Goal: Task Accomplishment & Management: Manage account settings

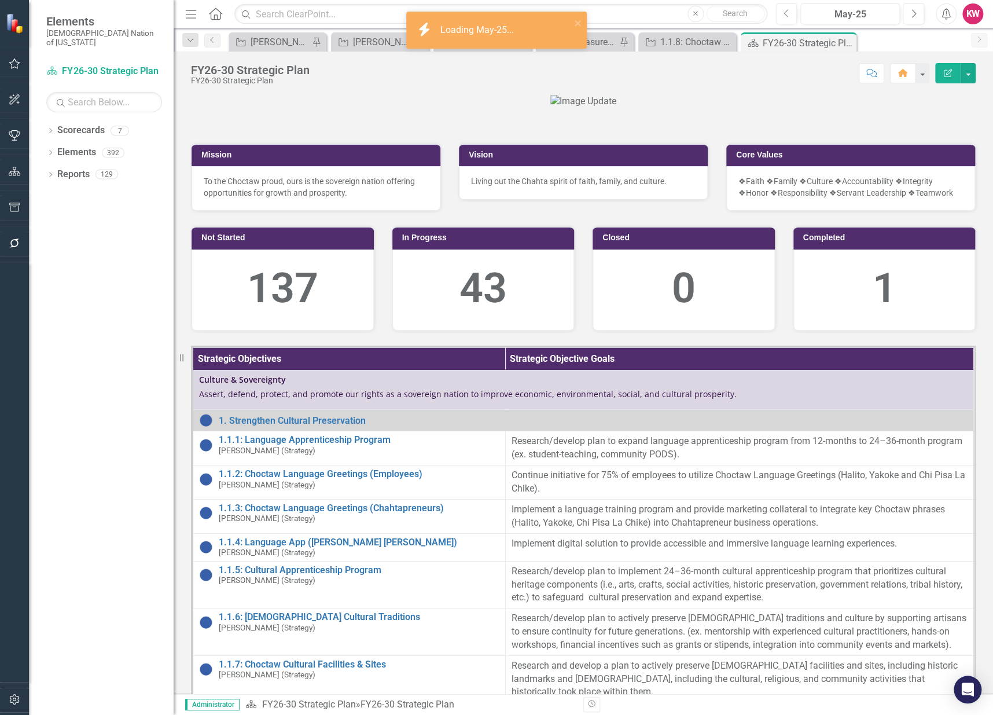
click at [285, 108] on div at bounding box center [583, 101] width 785 height 13
click at [850, 16] on div "May-25" at bounding box center [850, 15] width 91 height 14
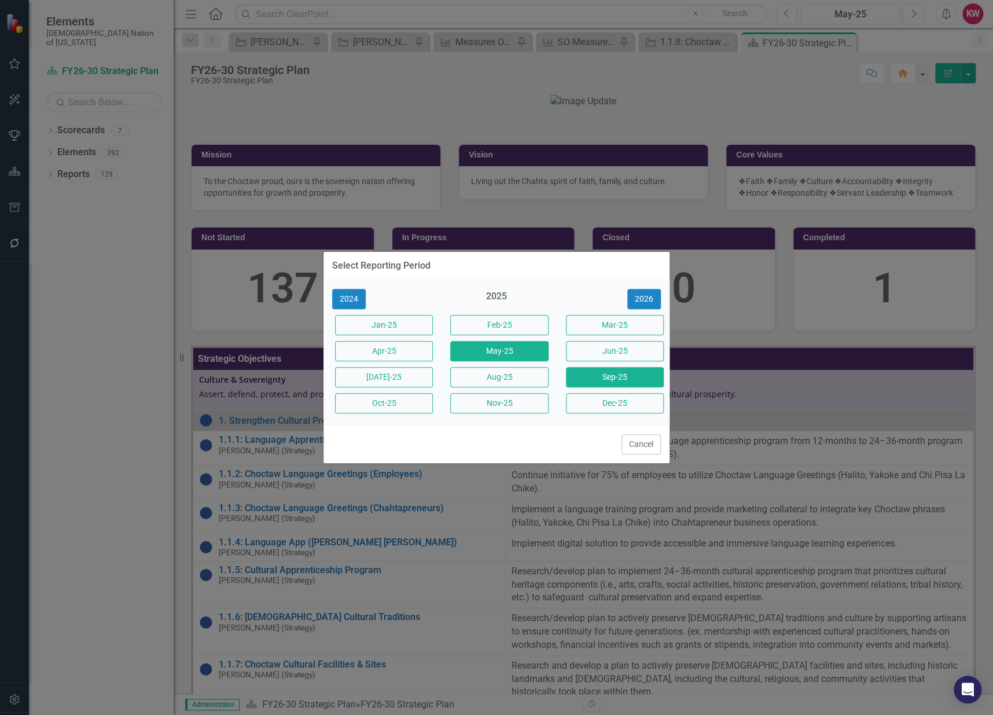
click at [610, 382] on button "Sep-25" at bounding box center [615, 377] width 98 height 20
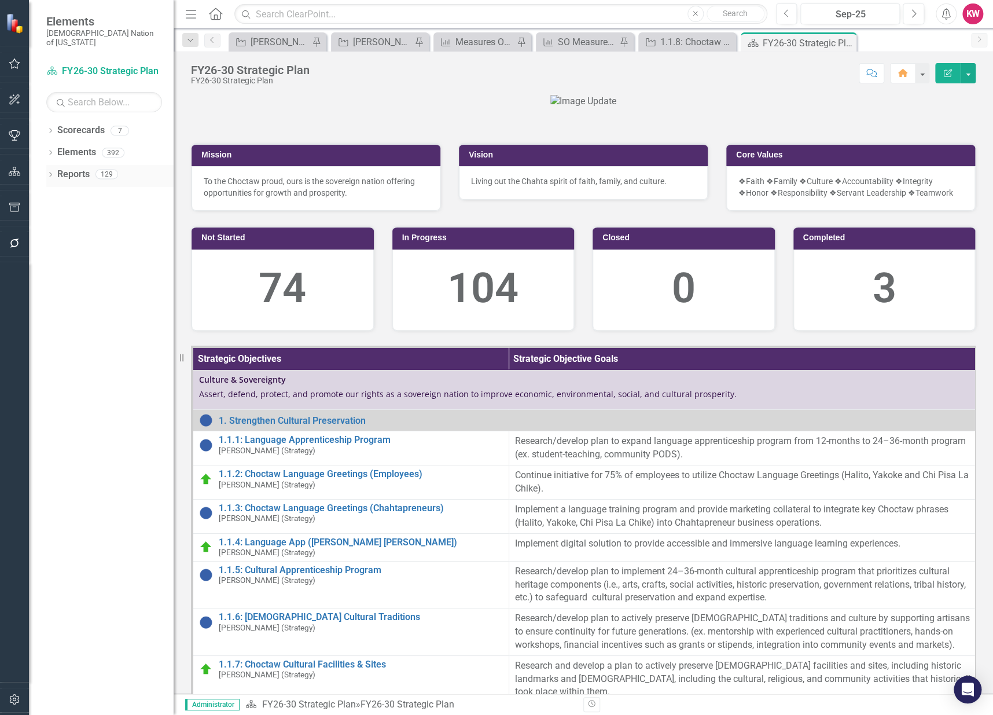
click at [69, 168] on link "Reports" at bounding box center [73, 174] width 32 height 13
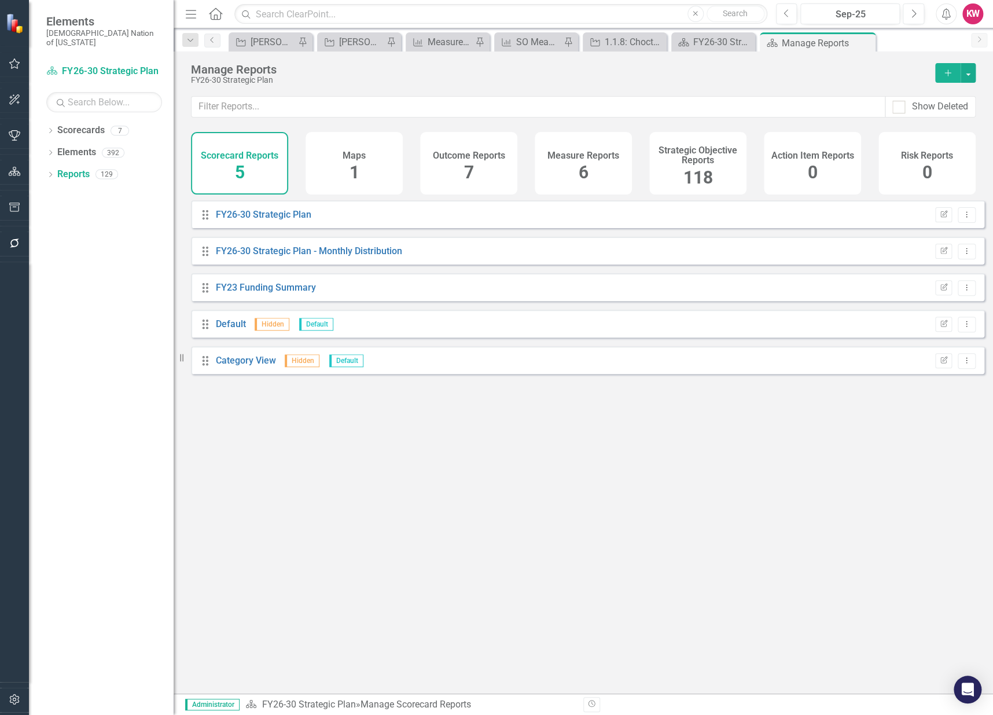
click at [705, 182] on span "118" at bounding box center [699, 177] width 30 height 20
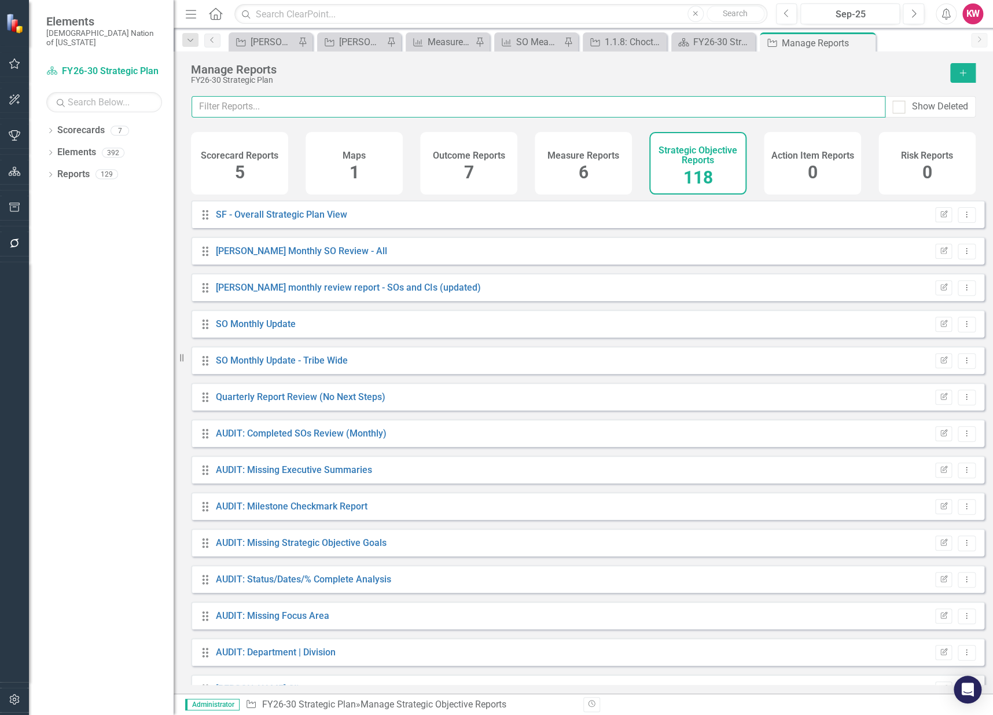
click at [383, 104] on input "text" at bounding box center [539, 106] width 694 height 21
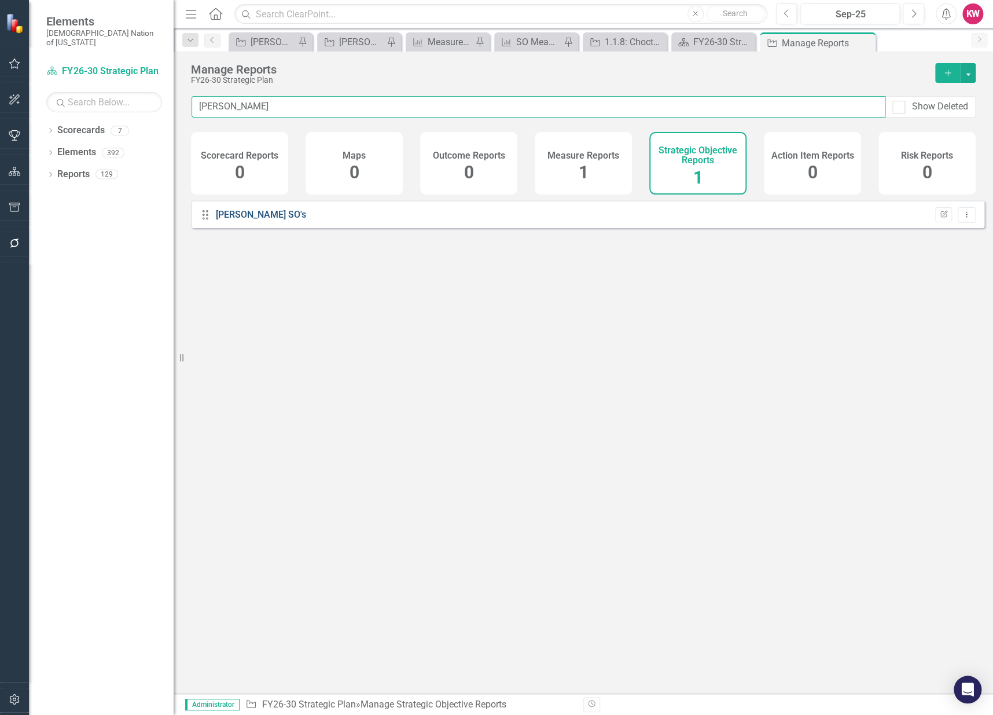
type input "kell"
click at [245, 220] on link "[PERSON_NAME] SO's" at bounding box center [261, 214] width 90 height 11
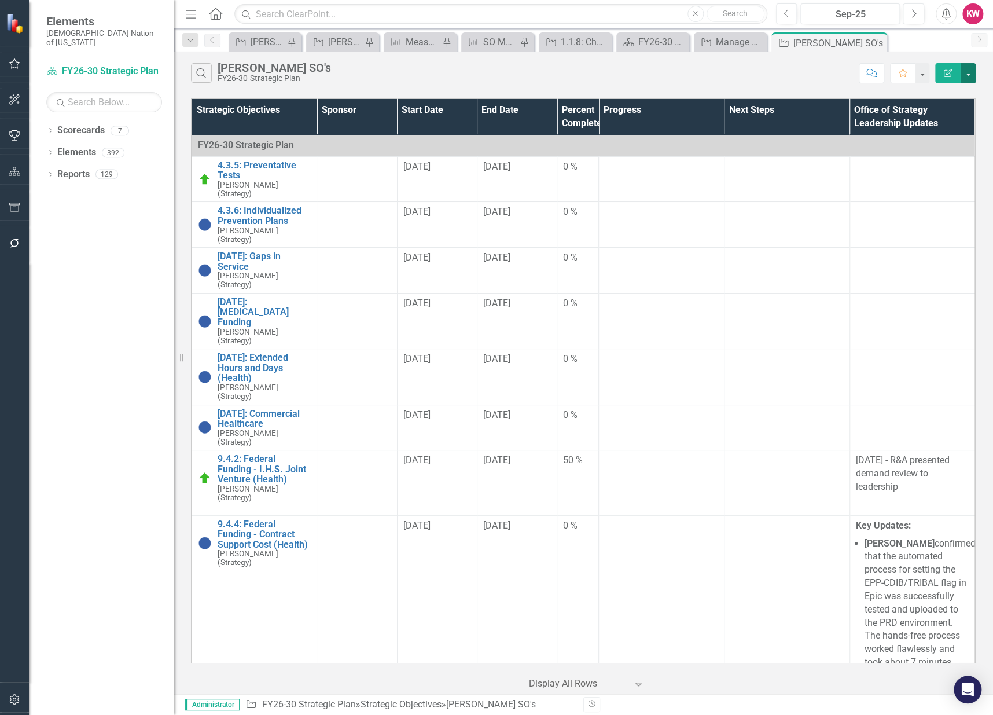
click at [971, 75] on button "button" at bounding box center [968, 73] width 15 height 20
click at [963, 137] on link "Excel Export to Excel" at bounding box center [929, 139] width 91 height 21
click at [731, 41] on div "Manage Reports" at bounding box center [733, 42] width 34 height 14
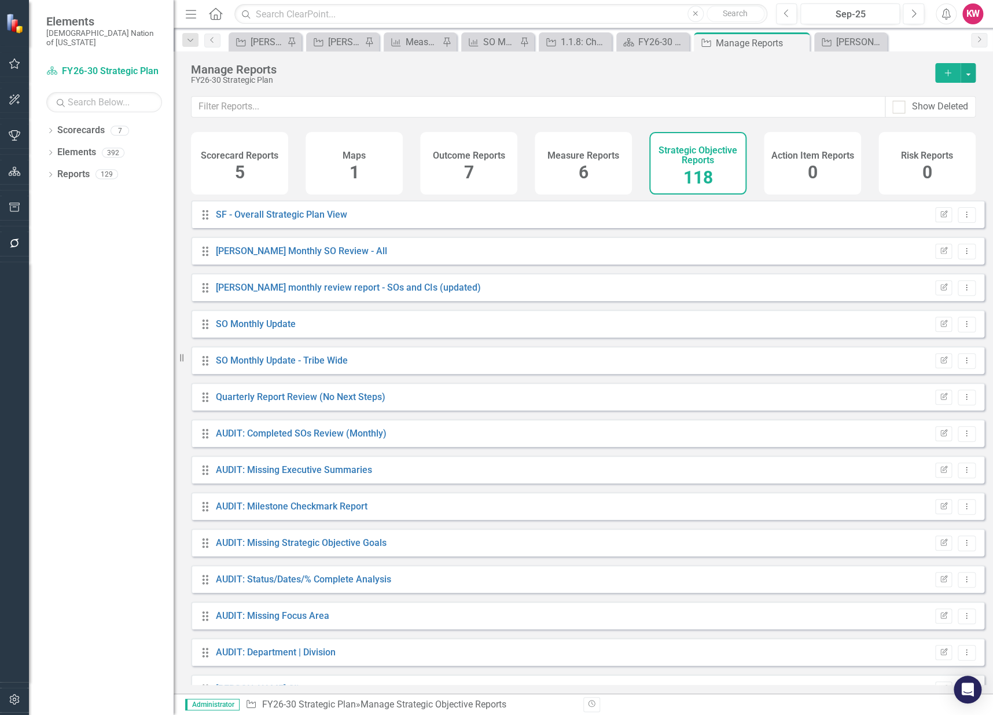
click at [699, 178] on span "118" at bounding box center [699, 177] width 30 height 20
click at [631, 108] on input "text" at bounding box center [539, 106] width 694 height 21
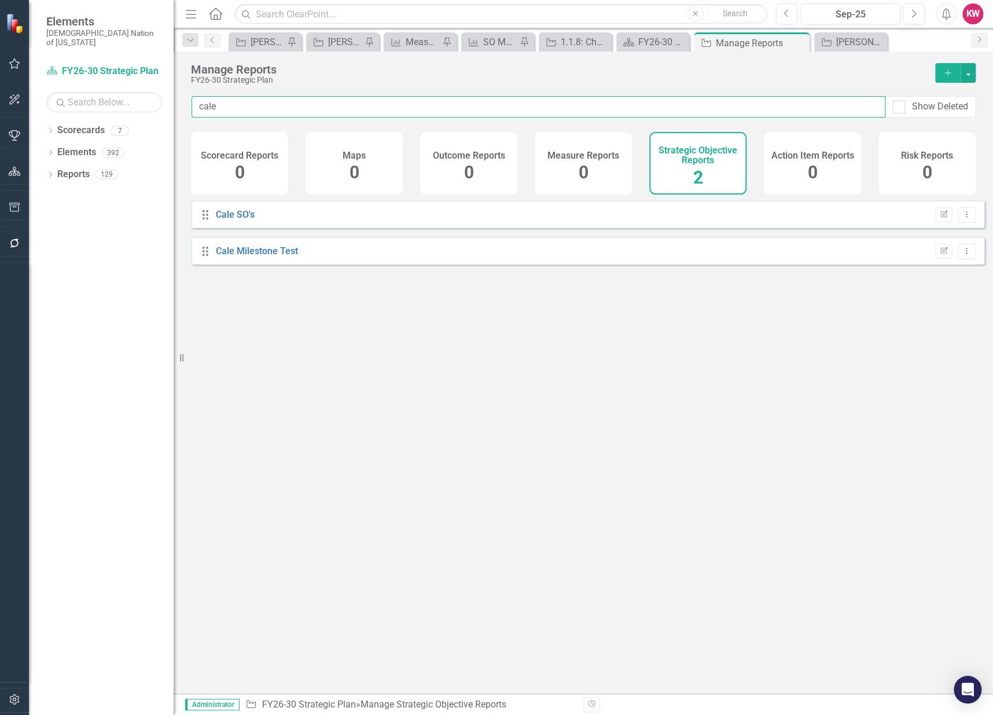
type input "cale"
click at [241, 222] on div "Cale SO's" at bounding box center [235, 214] width 39 height 13
click at [241, 220] on link "Cale SO's" at bounding box center [235, 214] width 39 height 11
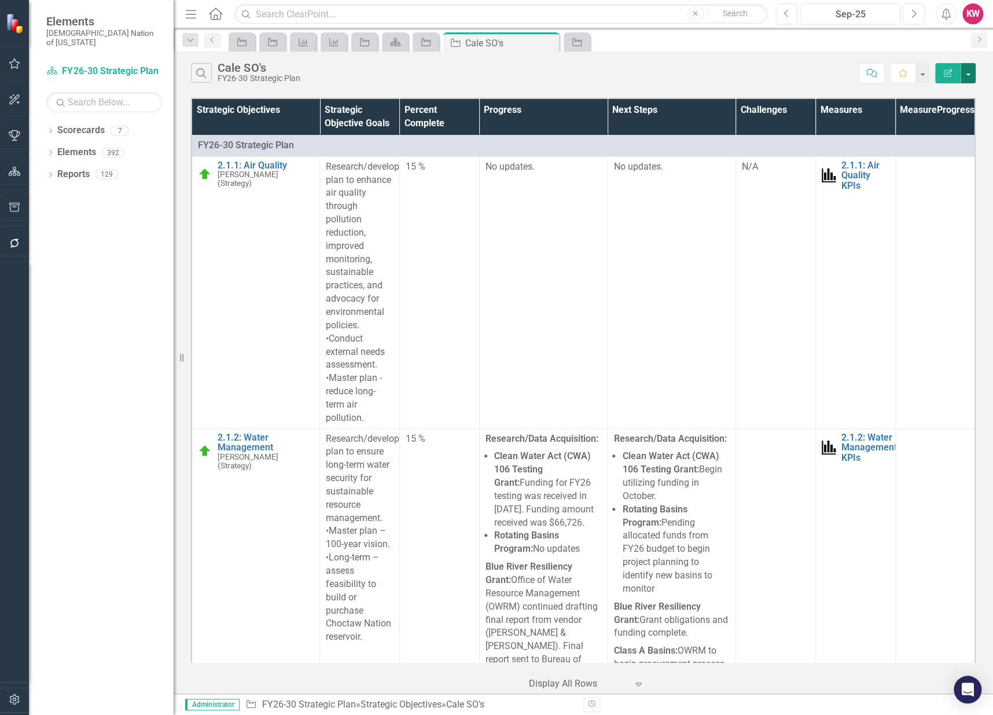
click at [970, 76] on button "button" at bounding box center [968, 73] width 15 height 20
click at [956, 142] on link "Excel Export to Excel" at bounding box center [929, 139] width 91 height 21
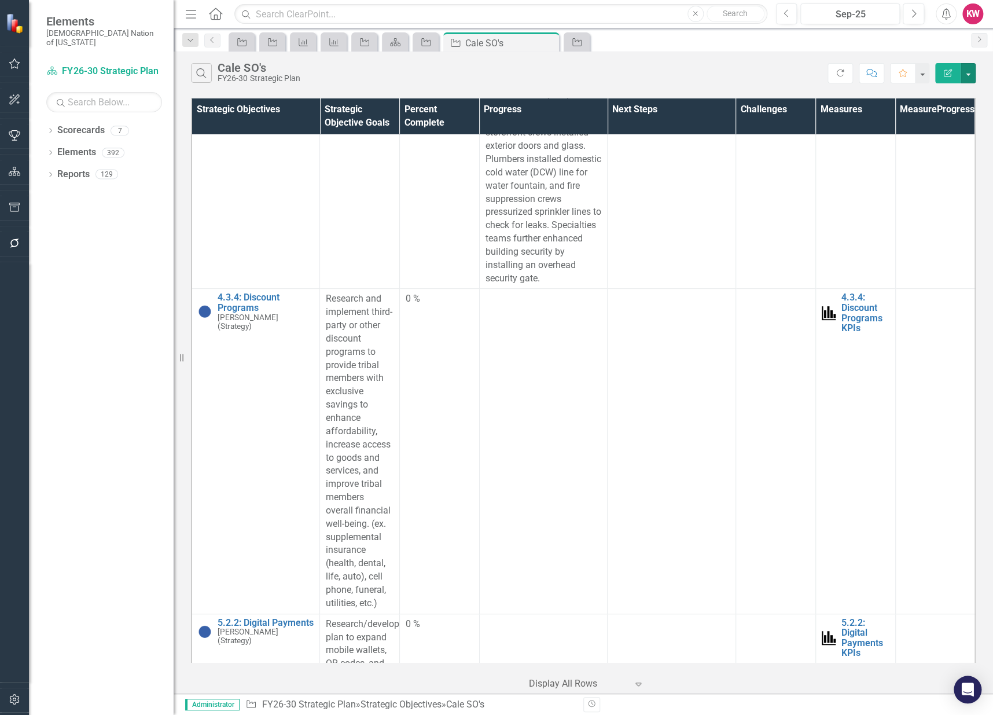
scroll to position [6754, 0]
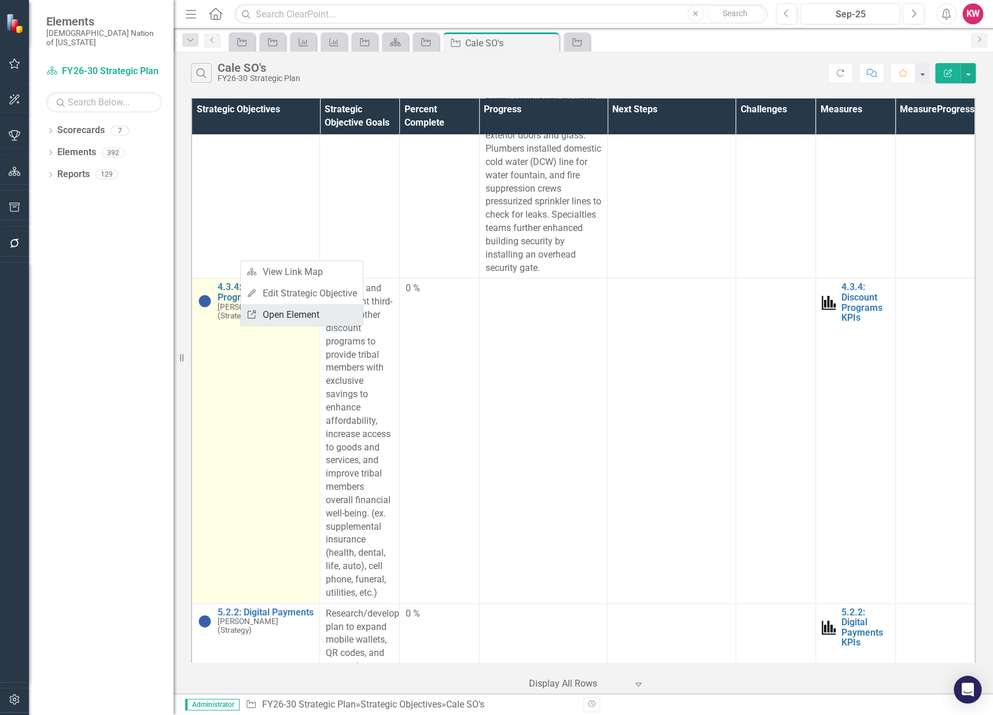
click at [292, 316] on link "Link Open Element" at bounding box center [302, 314] width 122 height 21
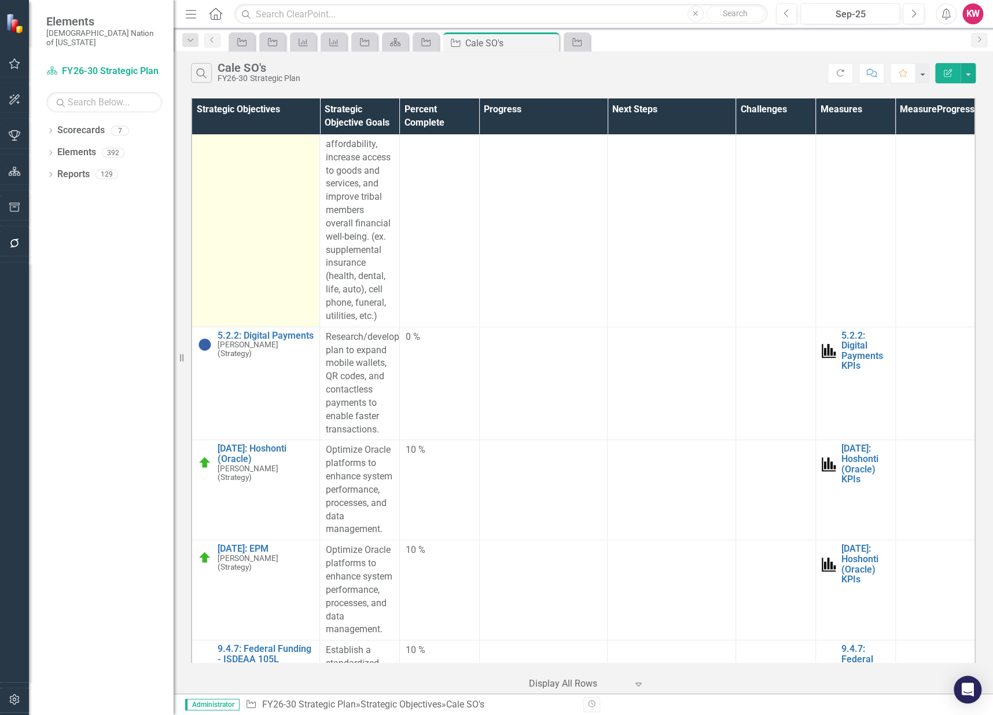
scroll to position [7076, 0]
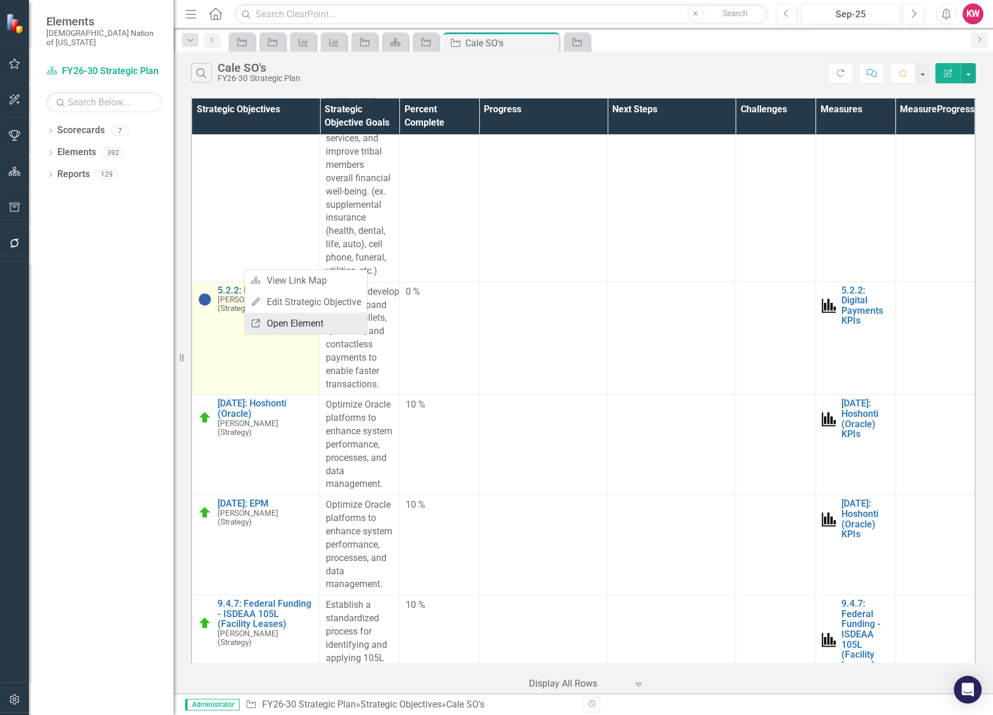
click at [274, 330] on link "Link Open Element" at bounding box center [306, 323] width 122 height 21
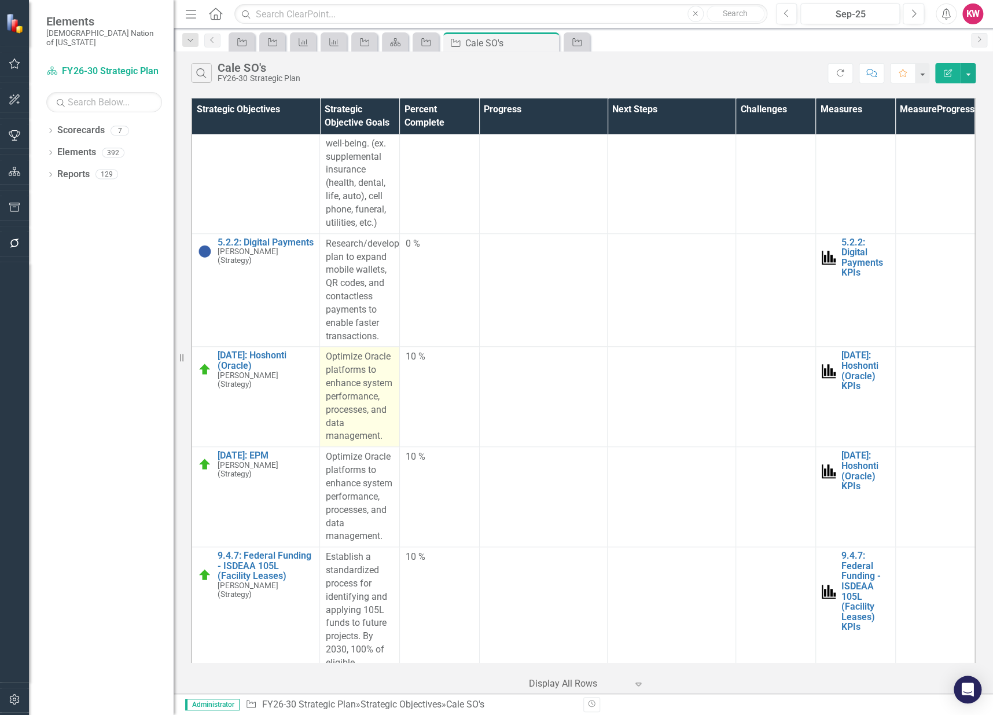
scroll to position [7140, 0]
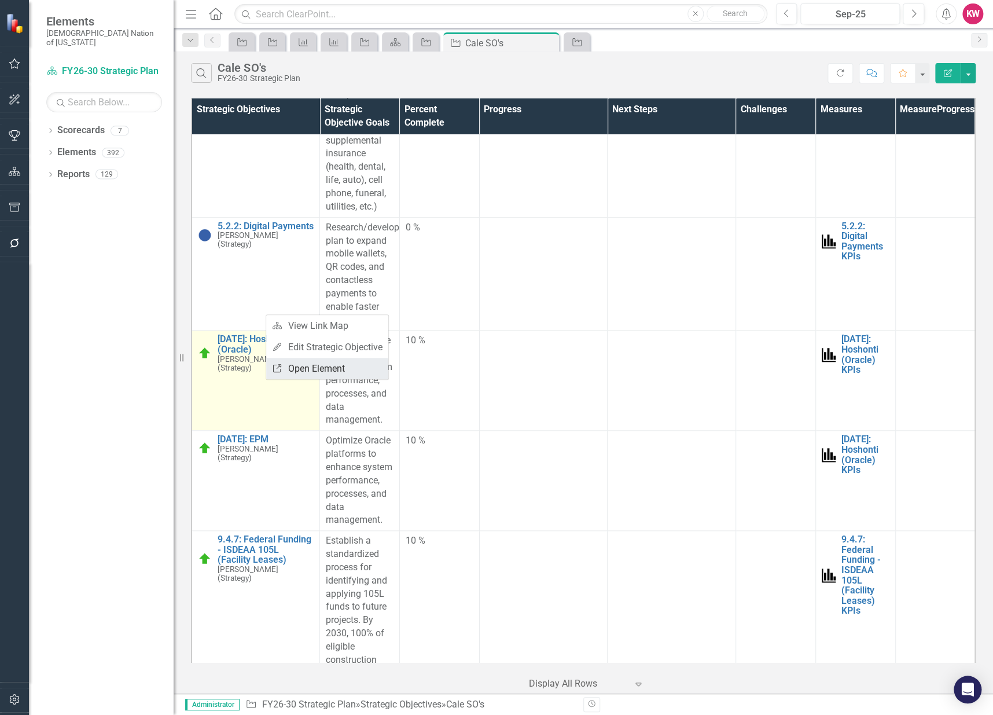
click at [315, 372] on link "Link Open Element" at bounding box center [327, 368] width 122 height 21
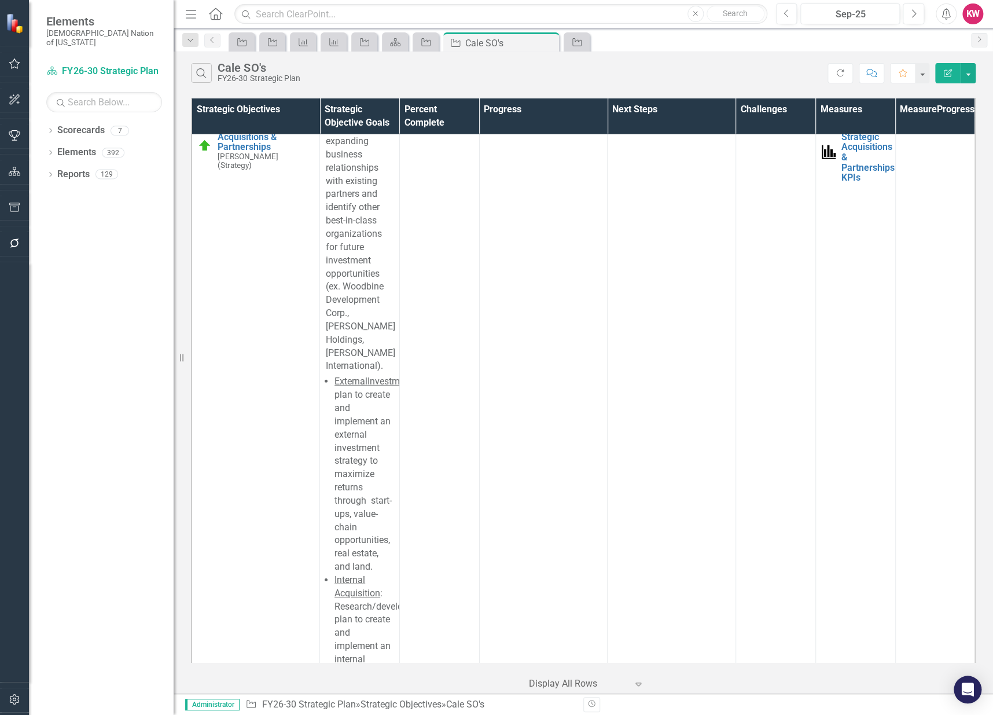
scroll to position [8105, 0]
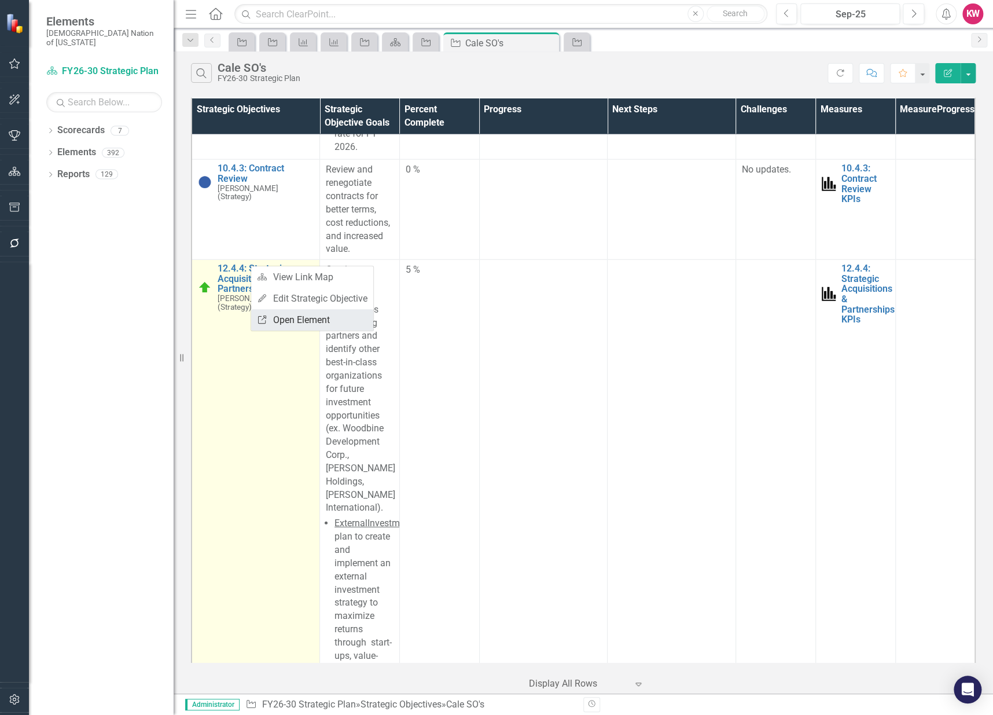
click at [283, 319] on link "Link Open Element" at bounding box center [312, 319] width 122 height 21
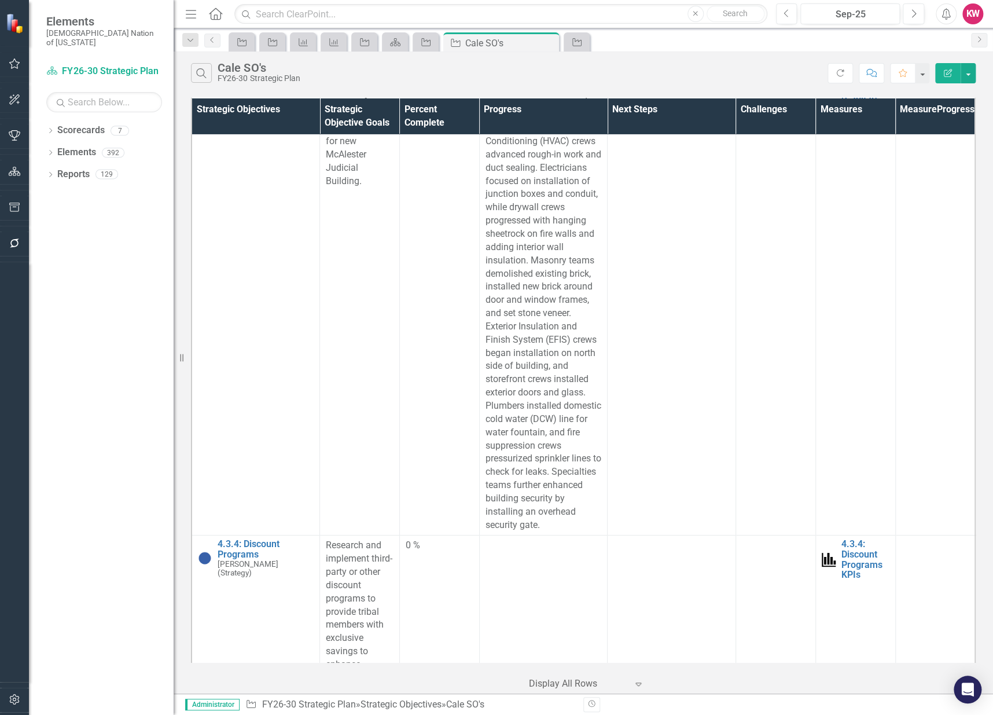
scroll to position [0, 0]
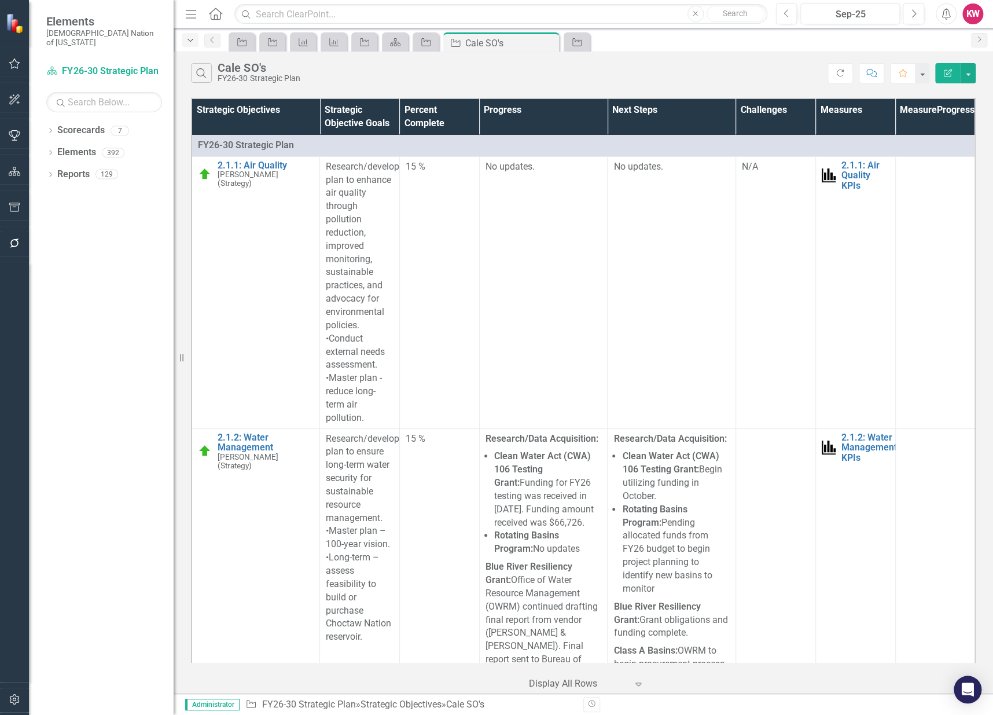
click at [189, 41] on icon "Dropdown" at bounding box center [190, 40] width 10 height 8
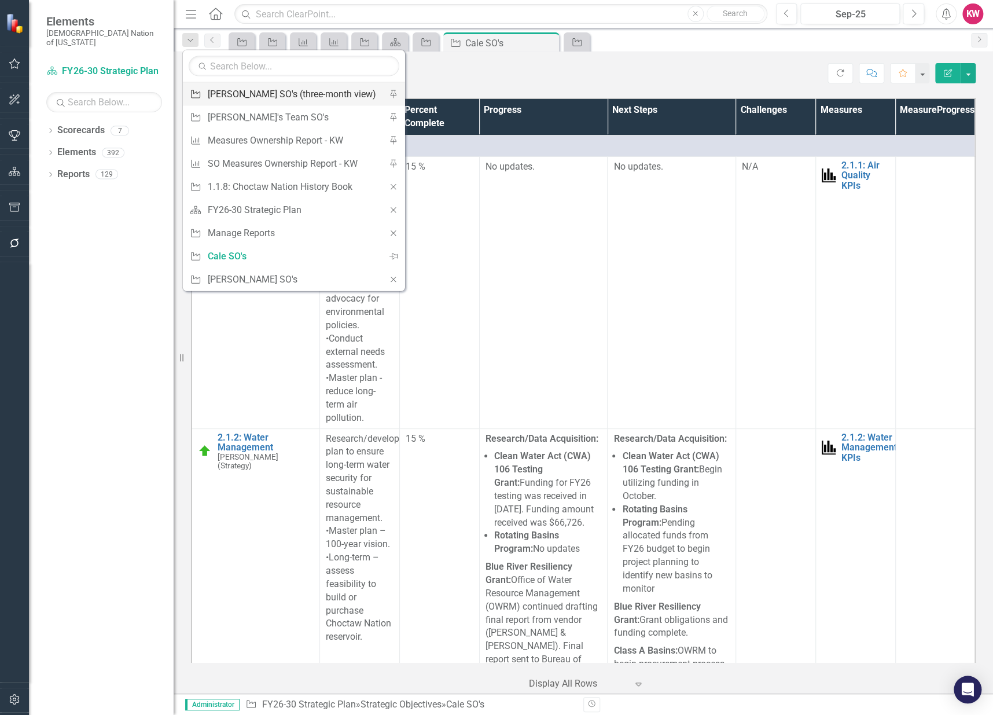
click at [234, 97] on div "[PERSON_NAME] SO's (three-month view)" at bounding box center [292, 94] width 168 height 14
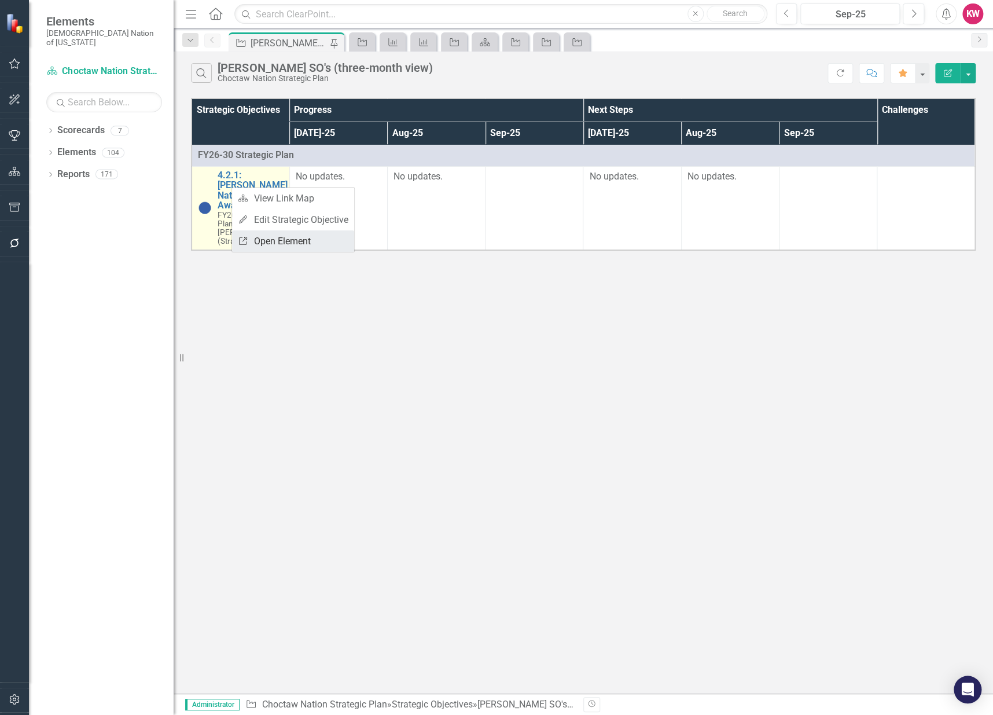
click at [289, 244] on link "Link Open Element" at bounding box center [293, 240] width 122 height 21
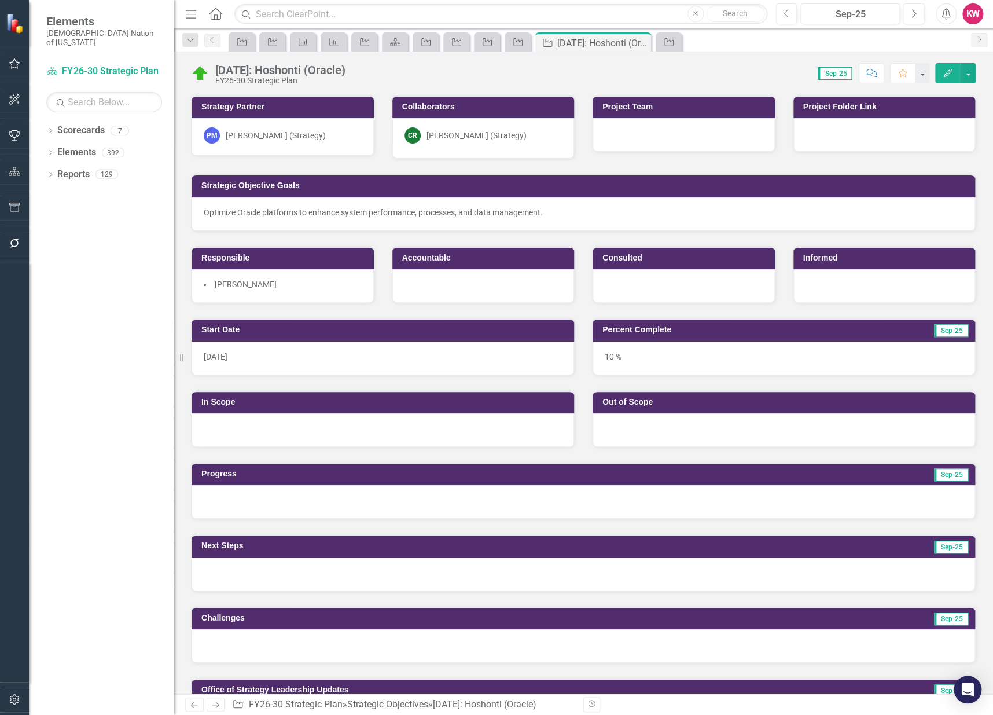
click at [460, 136] on div "[PERSON_NAME] (Strategy)" at bounding box center [477, 136] width 100 height 12
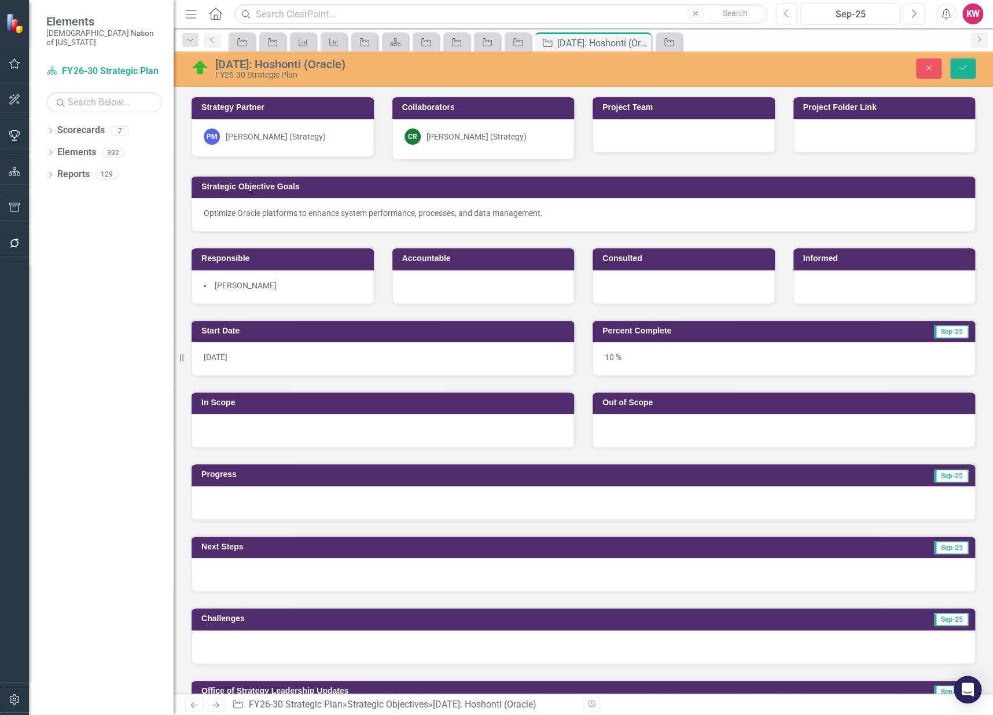
click at [481, 136] on div "[PERSON_NAME] (Strategy)" at bounding box center [477, 137] width 100 height 12
click at [481, 135] on div "[PERSON_NAME] (Strategy)" at bounding box center [477, 137] width 100 height 12
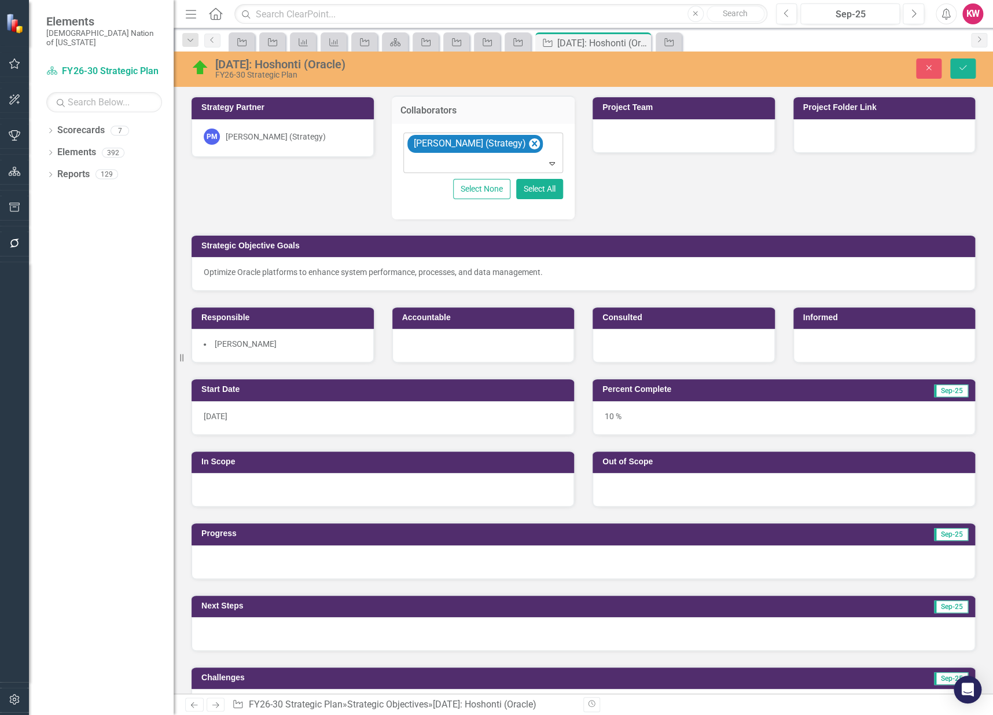
click at [529, 140] on icon "Remove Cale Russell (Strategy)" at bounding box center [534, 144] width 11 height 14
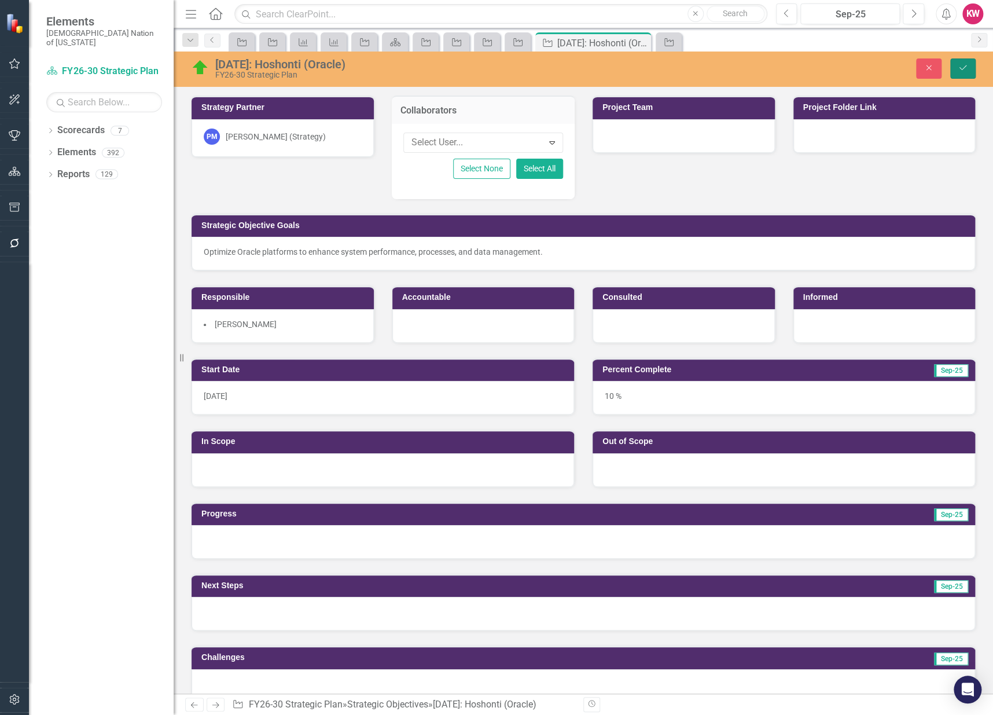
click at [955, 72] on button "Save" at bounding box center [963, 68] width 25 height 20
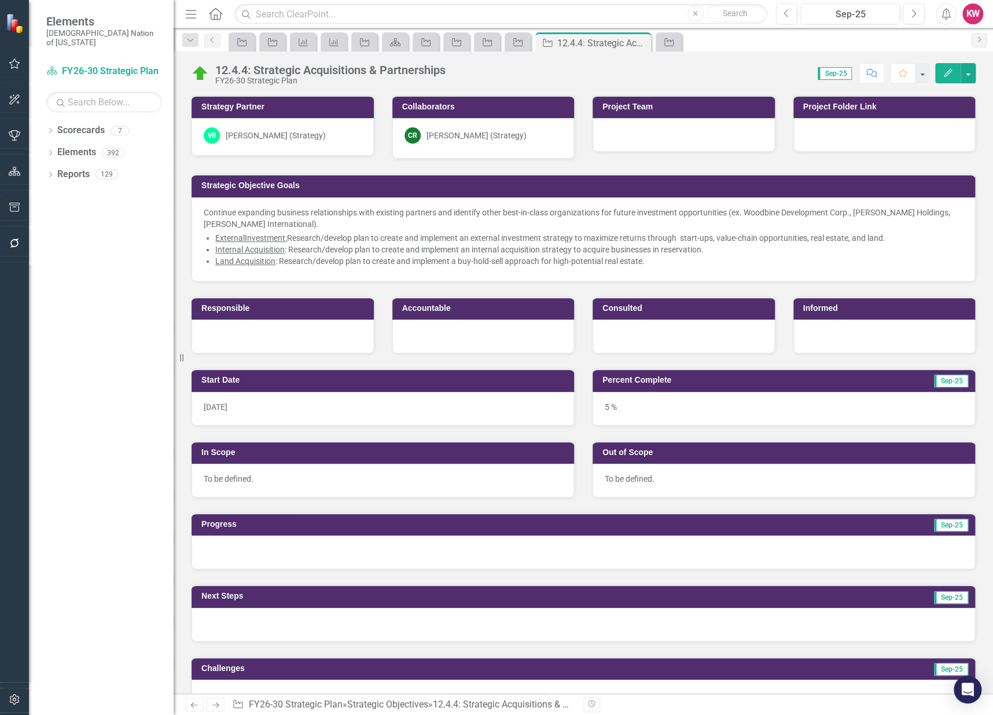
click at [470, 134] on div "[PERSON_NAME] (Strategy)" at bounding box center [477, 136] width 100 height 12
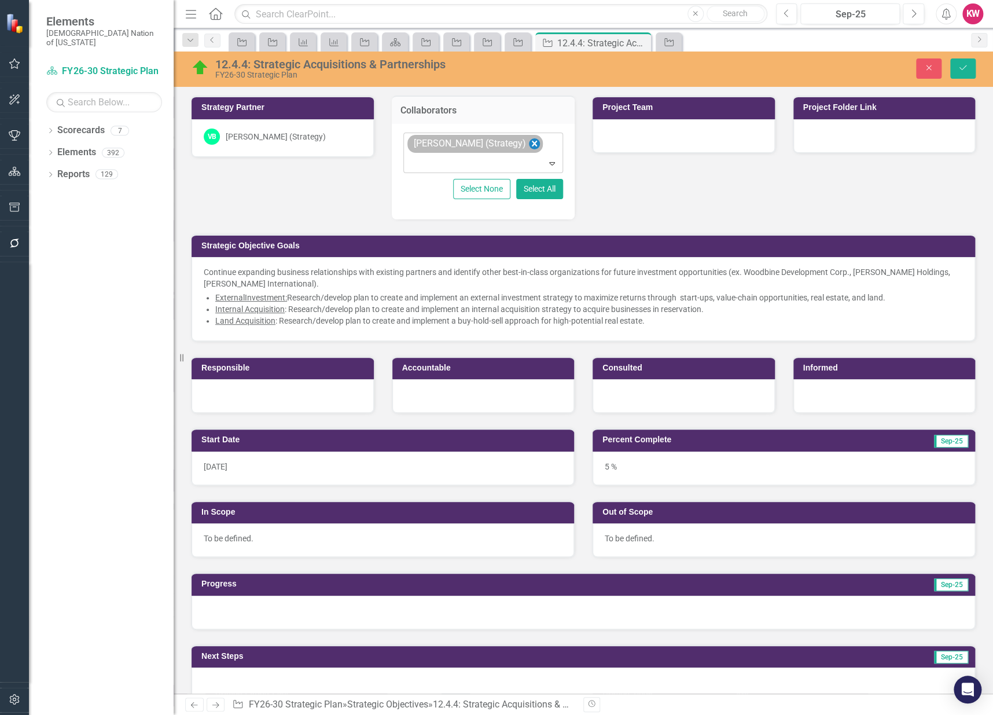
click at [529, 140] on icon "Remove Cale Russell (Strategy)" at bounding box center [534, 144] width 11 height 14
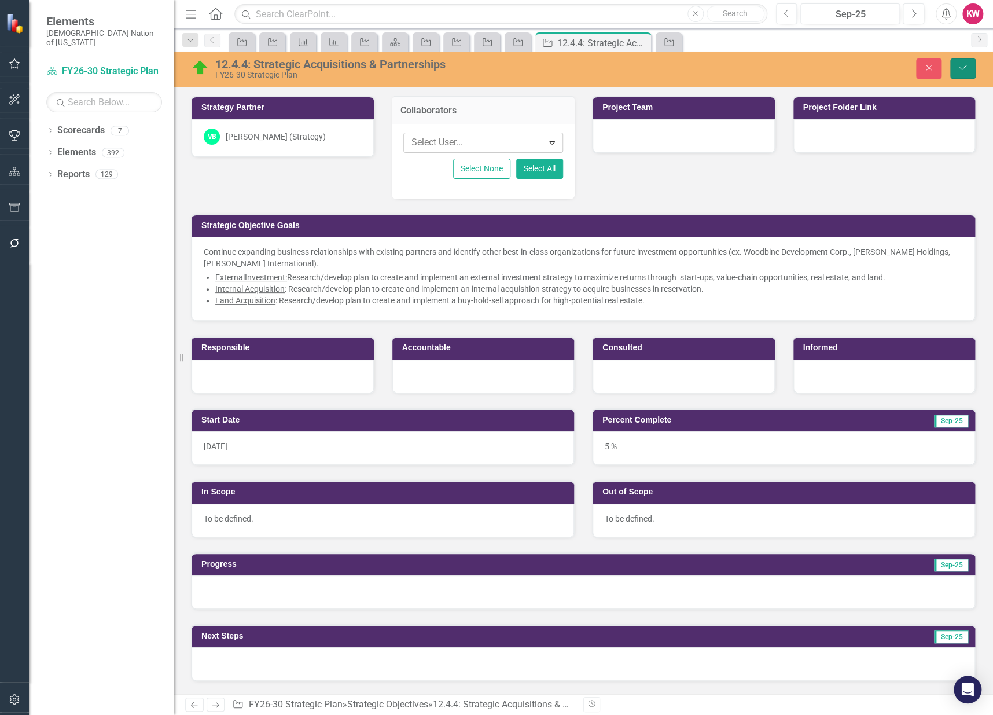
click at [970, 67] on button "Save" at bounding box center [963, 68] width 25 height 20
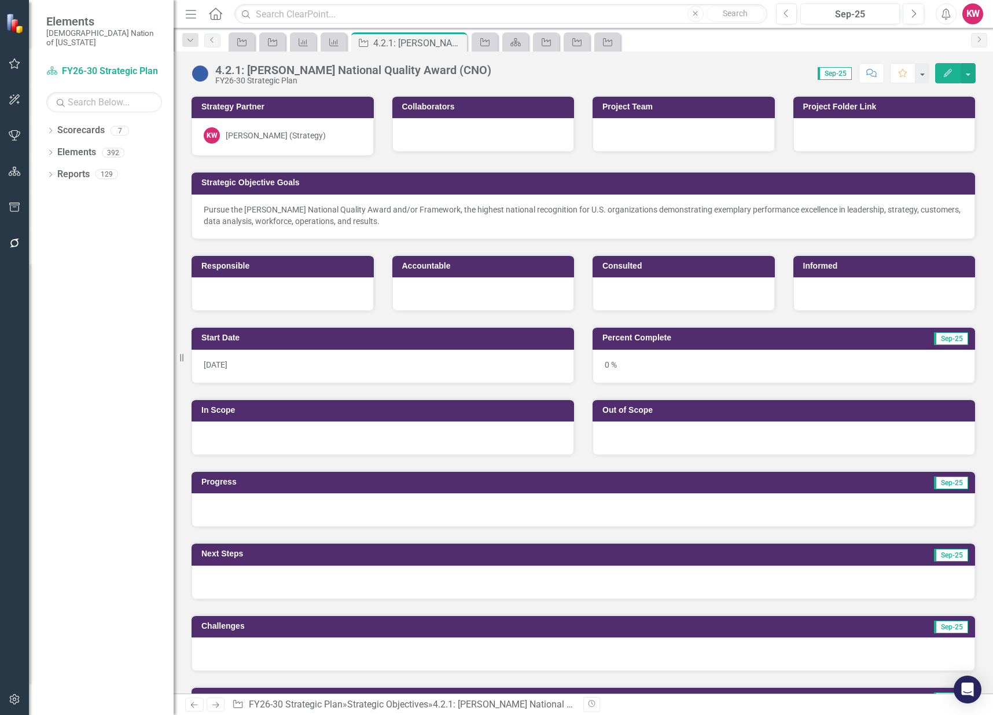
click at [447, 138] on div at bounding box center [484, 135] width 182 height 34
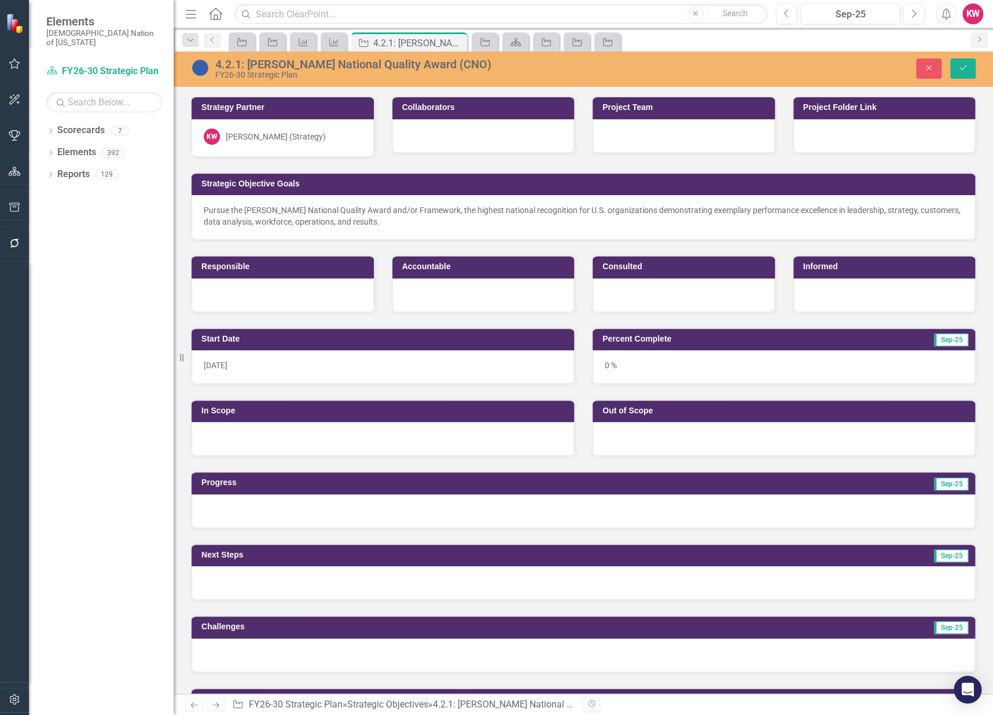
click at [447, 138] on div at bounding box center [484, 136] width 182 height 34
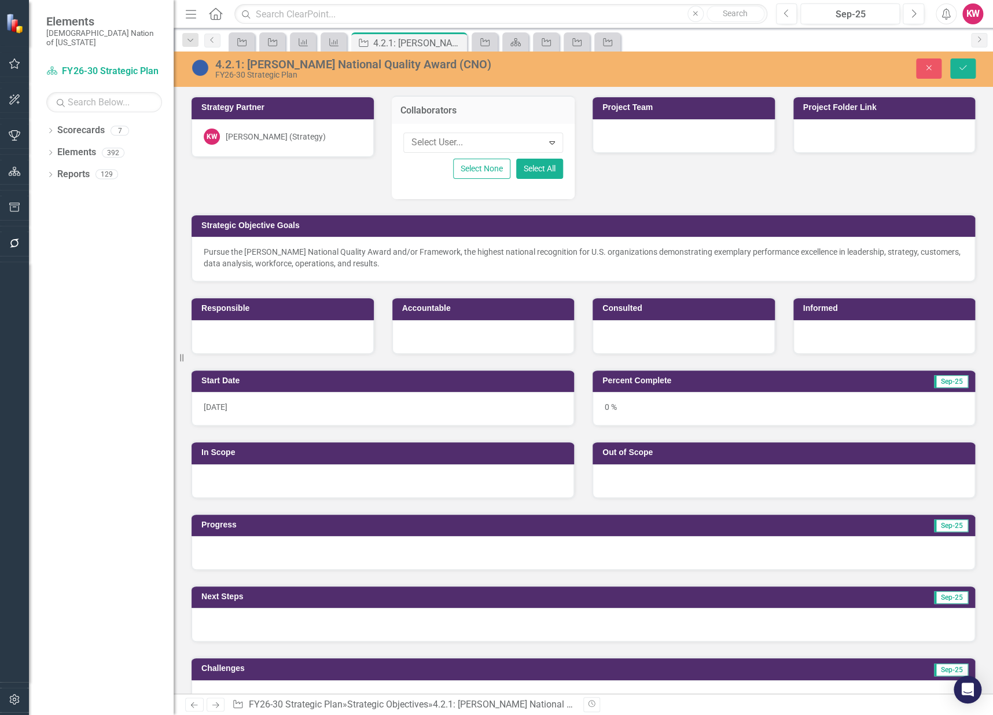
click at [447, 138] on div at bounding box center [475, 143] width 136 height 16
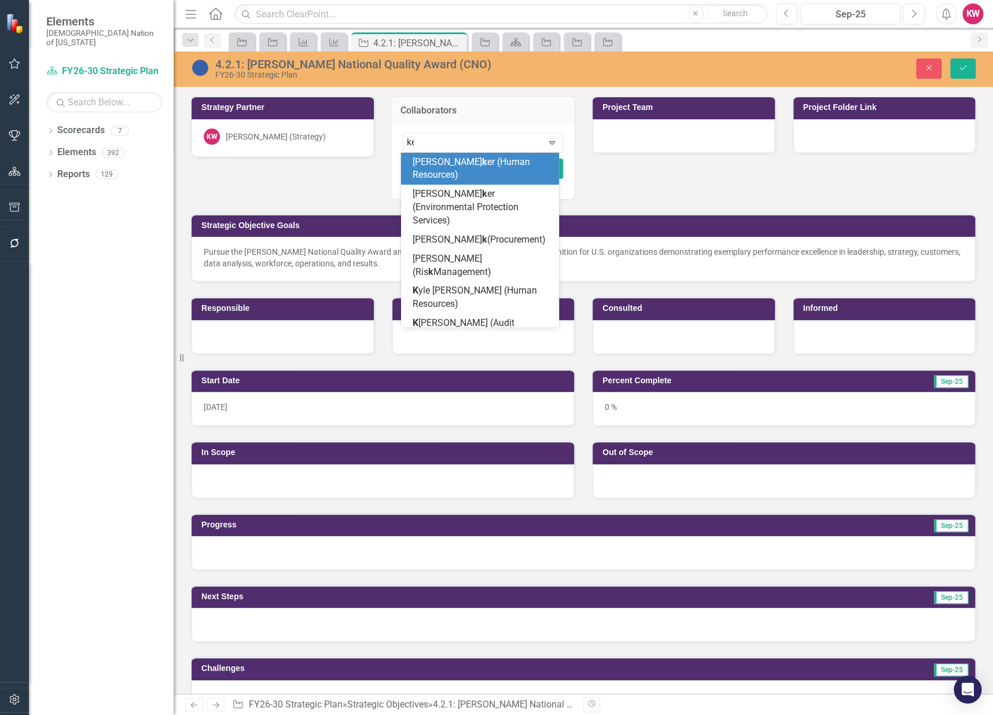
type input "kel"
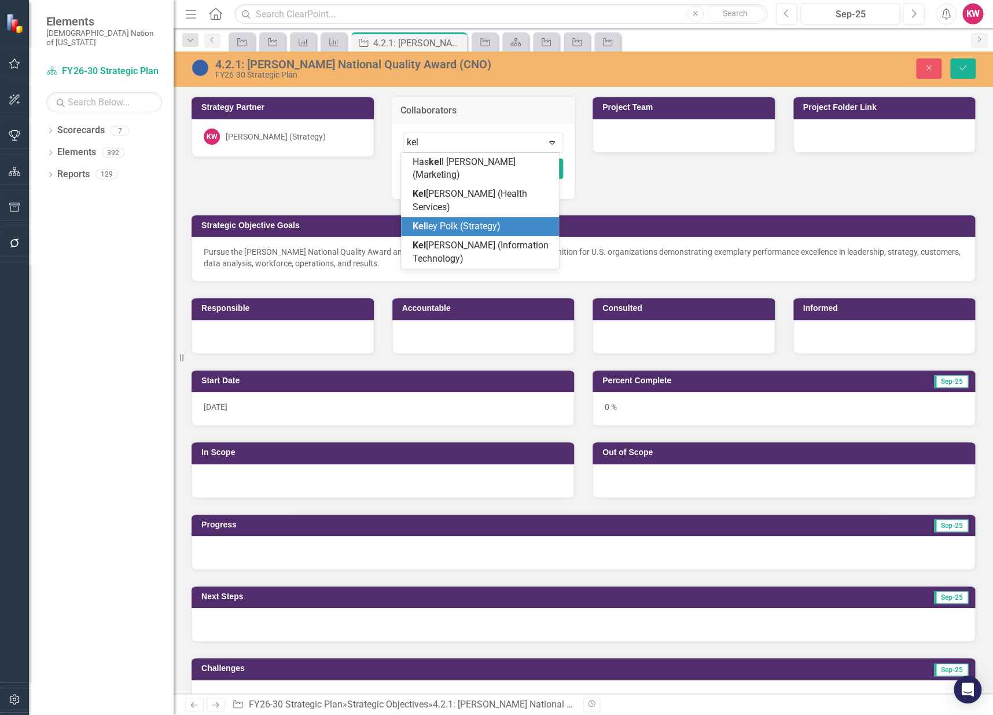
click at [463, 221] on span "Kel ley Polk (Strategy)" at bounding box center [457, 226] width 88 height 11
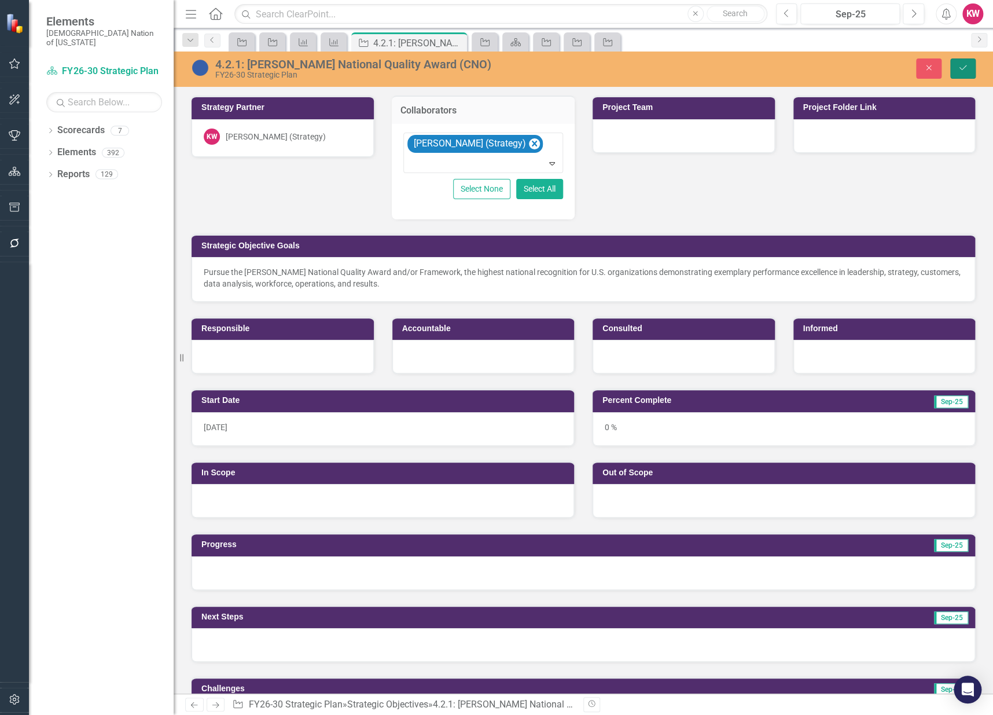
click at [965, 68] on icon "Save" at bounding box center [963, 68] width 10 height 8
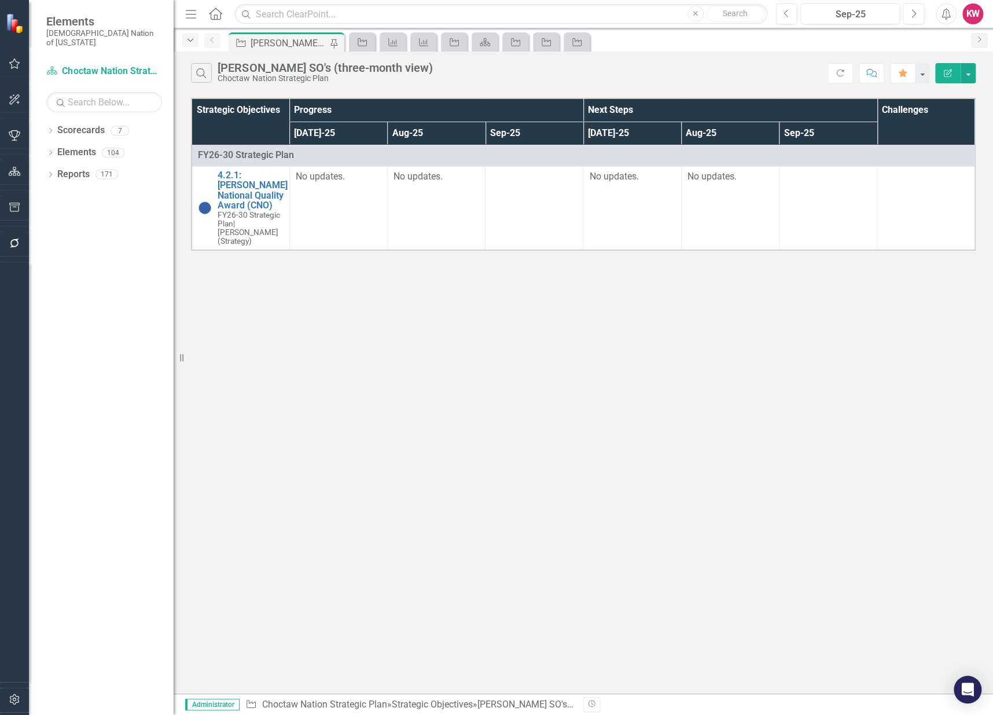
click at [189, 41] on icon "Dropdown" at bounding box center [190, 40] width 10 height 8
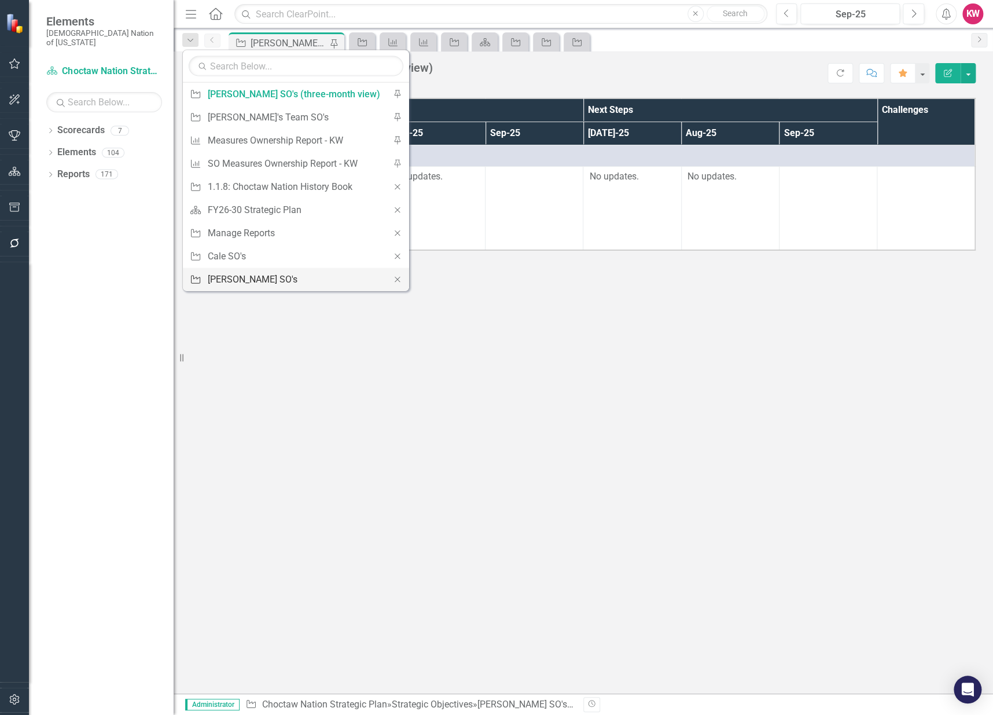
click at [217, 280] on div "[PERSON_NAME] SO's" at bounding box center [294, 279] width 173 height 14
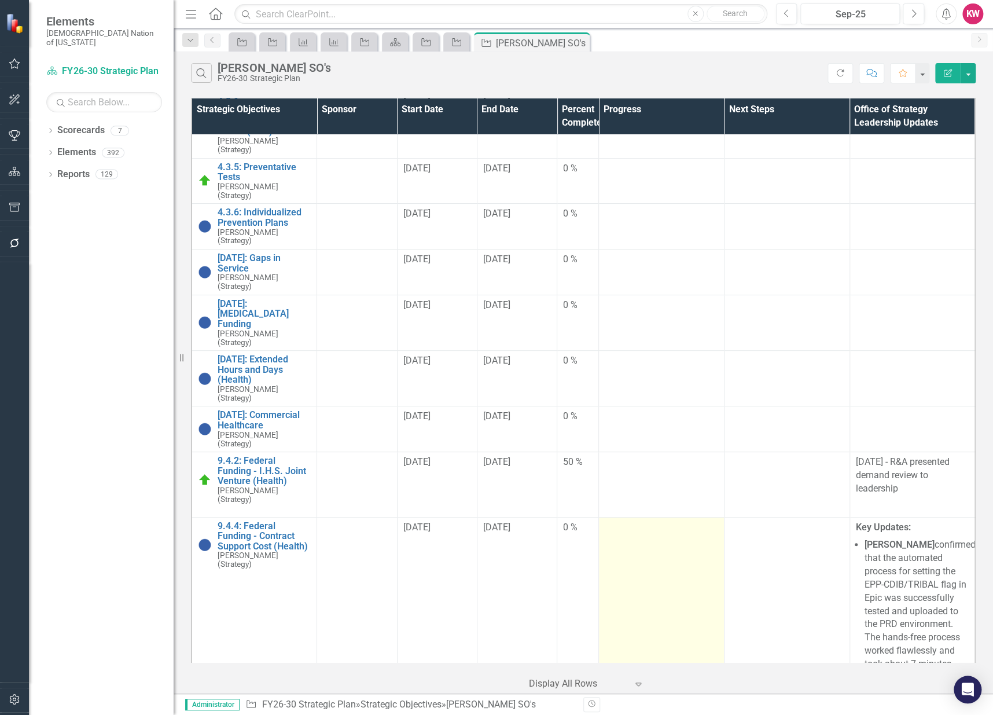
scroll to position [129, 0]
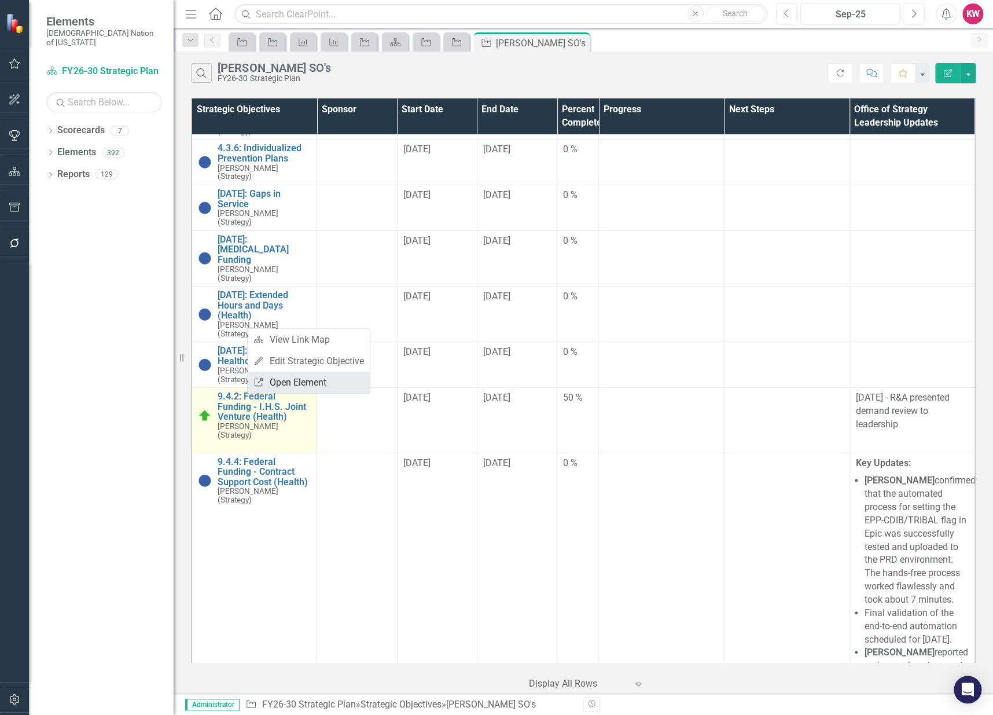
click at [302, 383] on link "Link Open Element" at bounding box center [309, 382] width 122 height 21
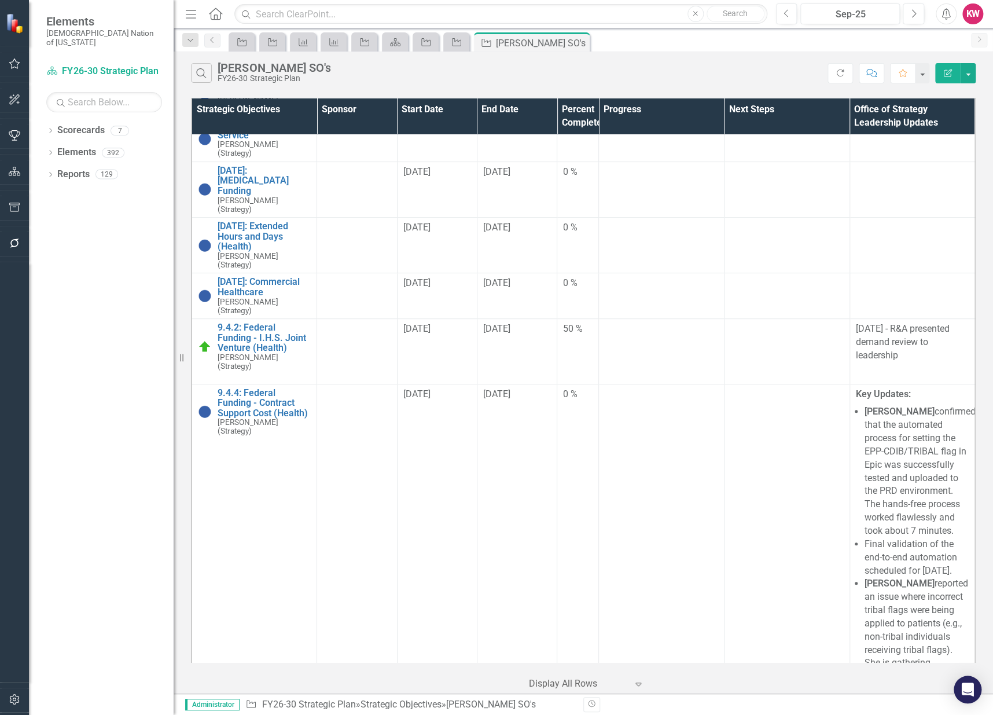
scroll to position [0, 0]
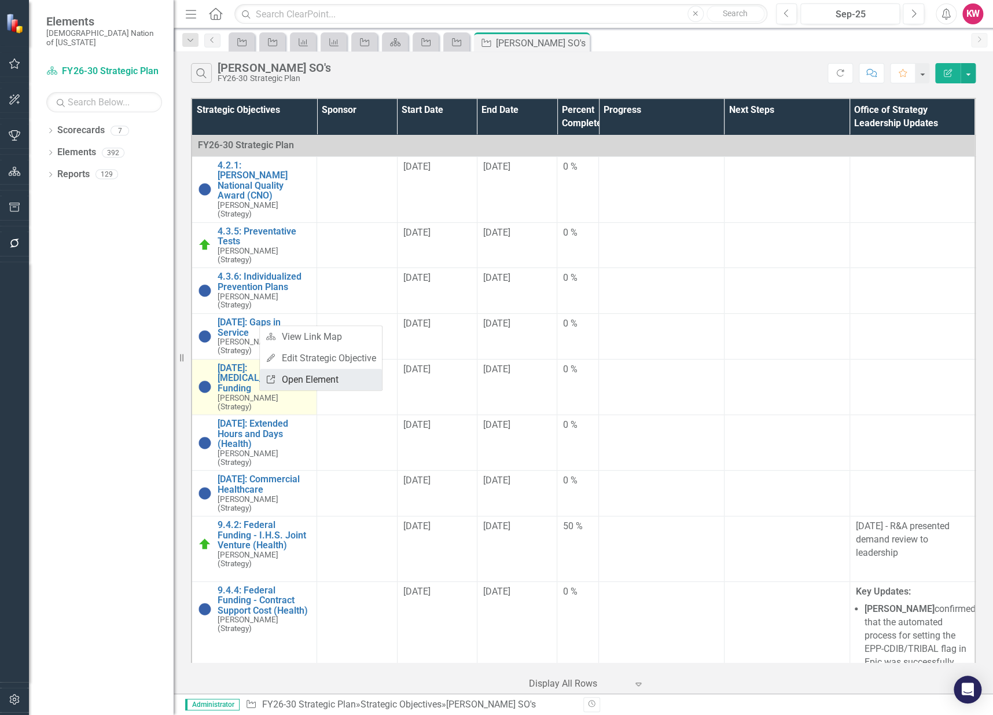
click at [294, 379] on link "Link Open Element" at bounding box center [321, 379] width 122 height 21
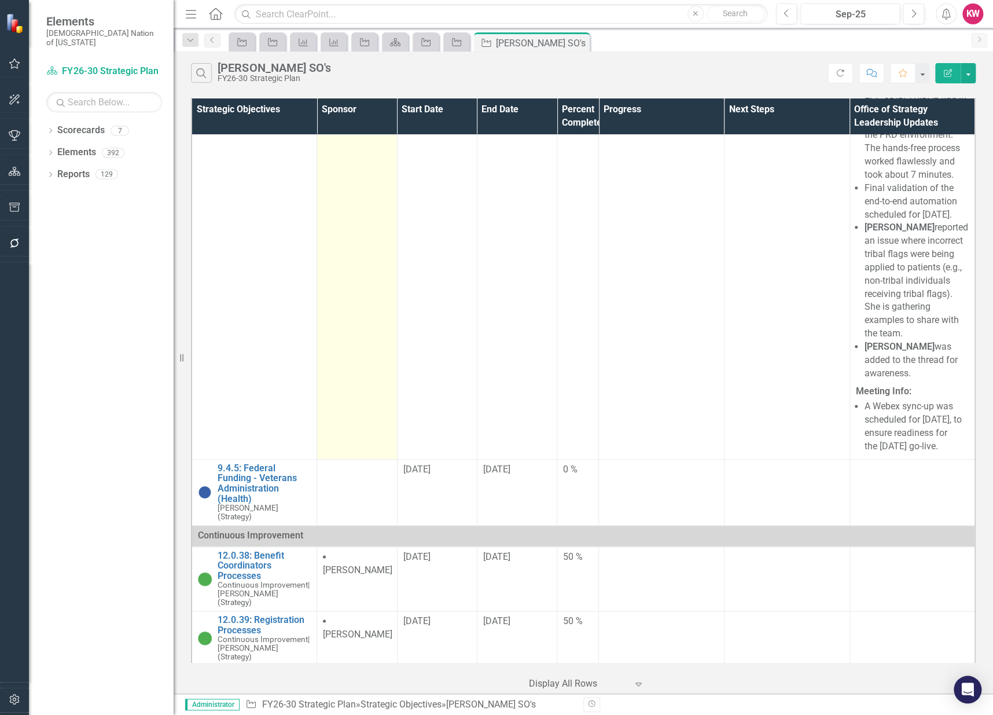
scroll to position [621, 0]
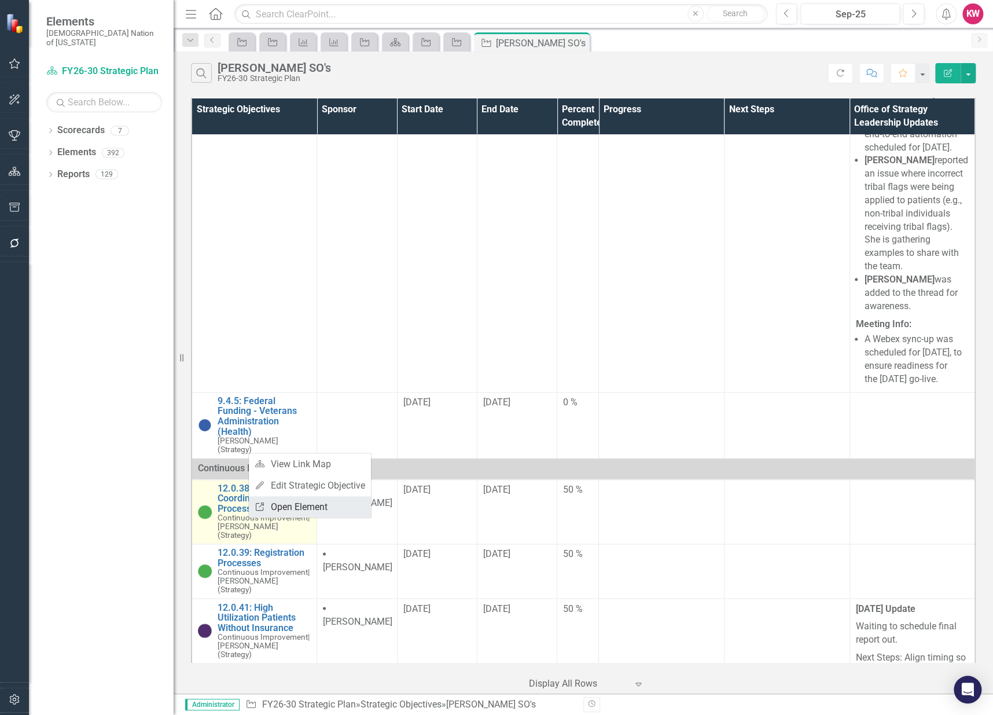
click at [306, 512] on link "Link Open Element" at bounding box center [310, 506] width 122 height 21
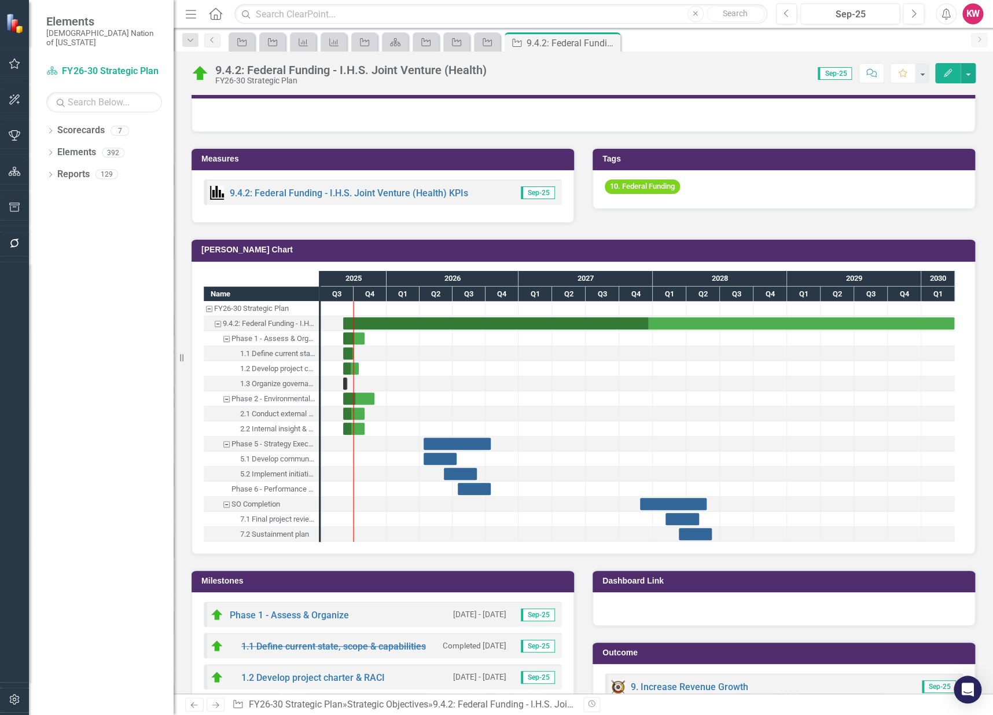
scroll to position [836, 0]
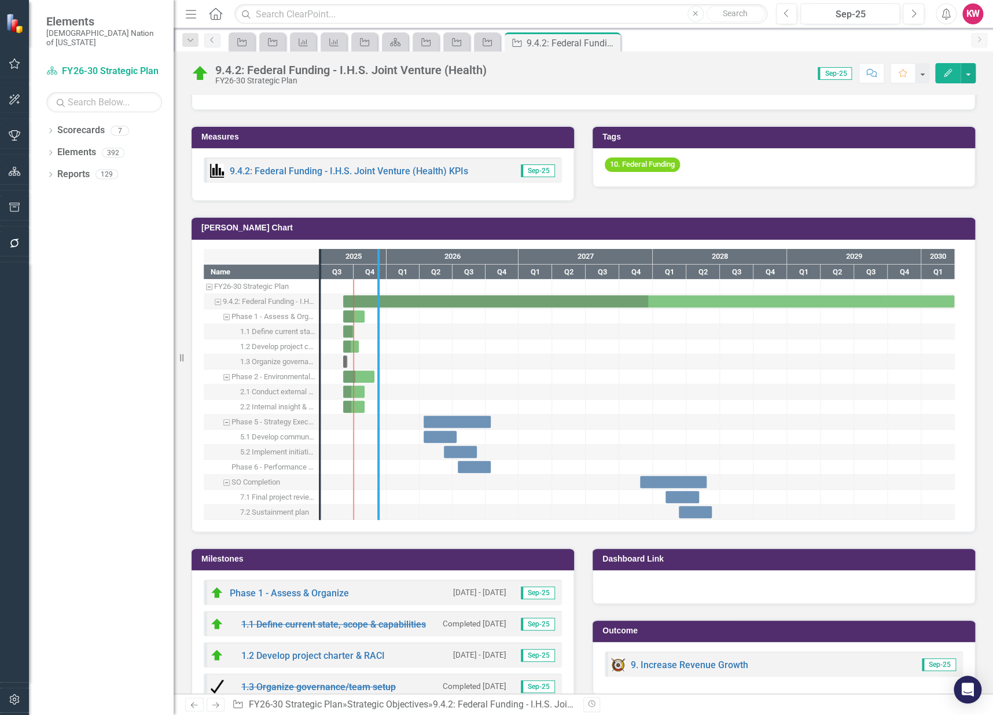
drag, startPoint x: 322, startPoint y: 405, endPoint x: 384, endPoint y: 414, distance: 62.6
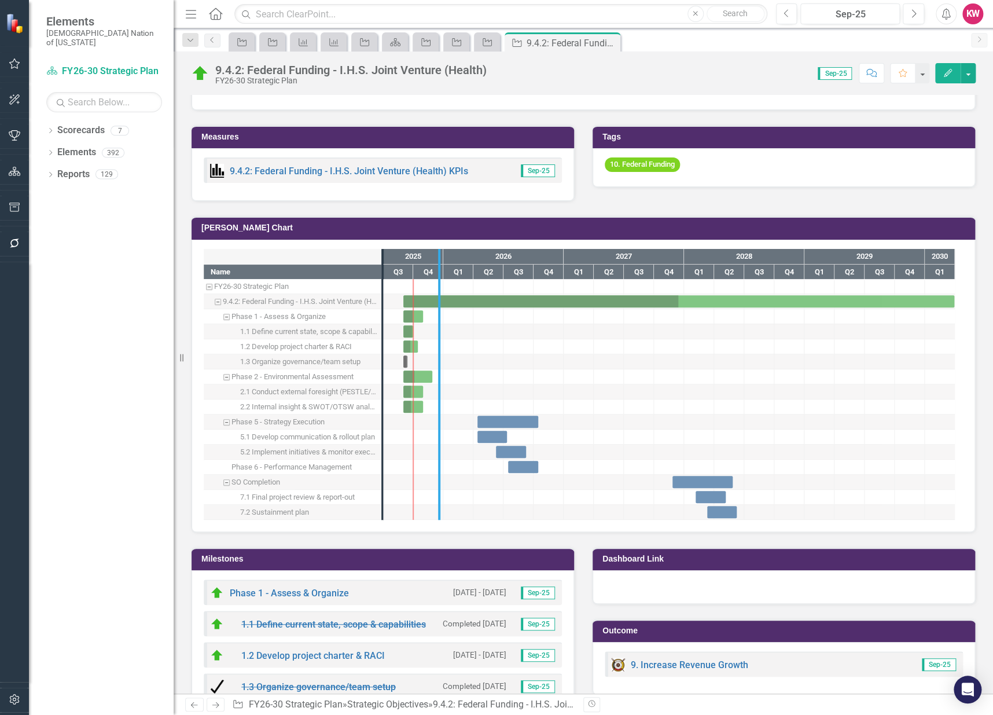
drag, startPoint x: 383, startPoint y: 398, endPoint x: 439, endPoint y: 409, distance: 57.8
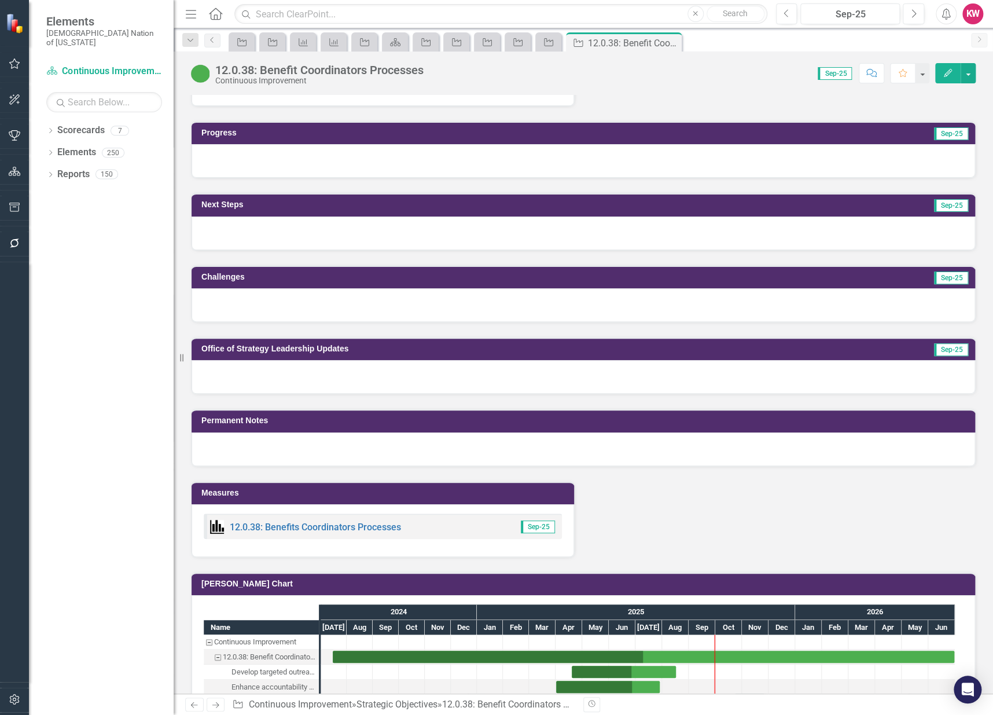
scroll to position [900, 0]
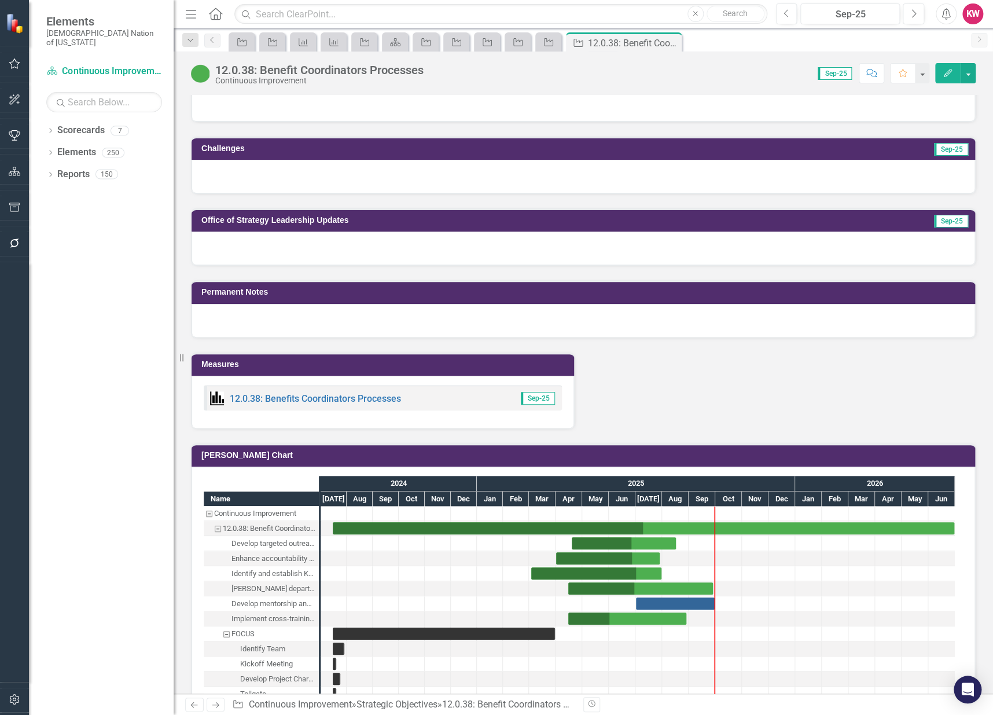
click at [345, 399] on div "12.0.38: Benefits Coordinators Processes" at bounding box center [305, 398] width 191 height 14
click at [345, 395] on link "12.0.38: Benefits Coordinators Processes" at bounding box center [315, 398] width 171 height 11
